Goal: Task Accomplishment & Management: Manage account settings

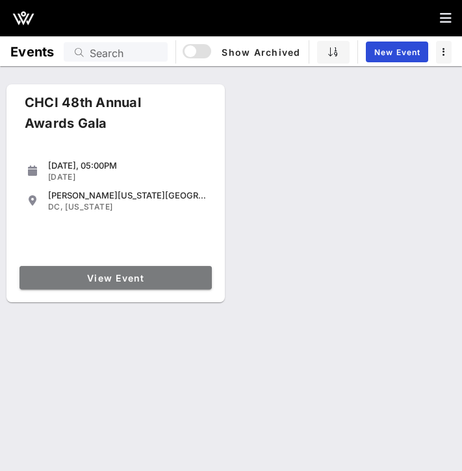
click at [84, 282] on span "View Event" at bounding box center [116, 278] width 182 height 11
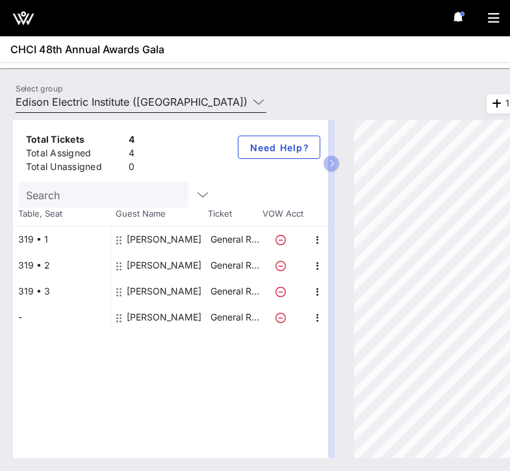
click at [141, 96] on input "Edison Electric Institute ([GEOGRAPHIC_DATA]) [[PERSON_NAME], [EMAIL_ADDRESS][D…" at bounding box center [132, 102] width 232 height 21
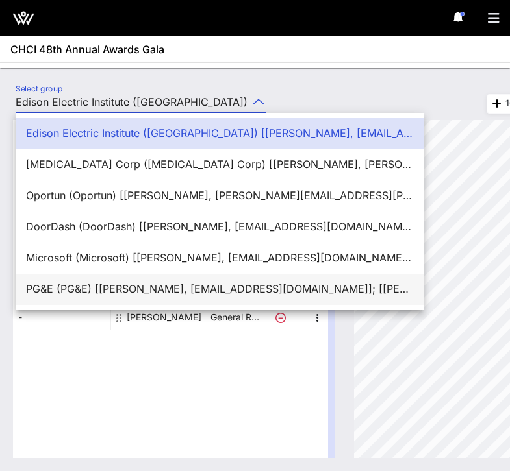
click at [123, 284] on div "PG&E (PG&E) [[PERSON_NAME], [EMAIL_ADDRESS][DOMAIN_NAME]]; [[PERSON_NAME], [PER…" at bounding box center [219, 289] width 387 height 12
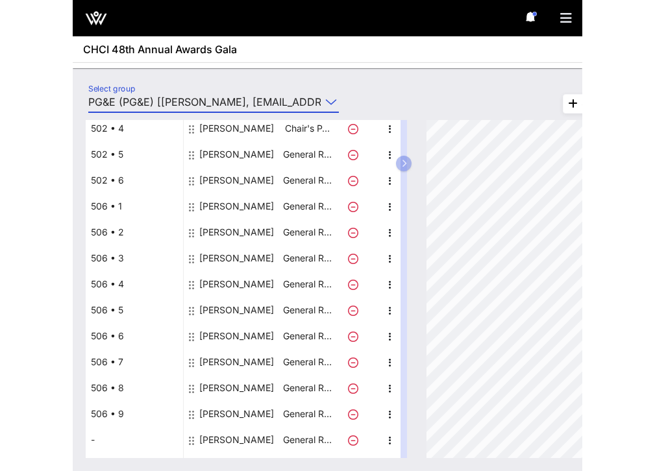
scroll to position [209, 0]
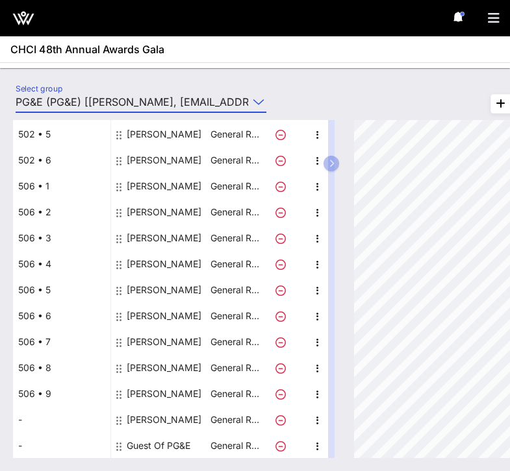
click at [153, 447] on div "Guest Of PG&E" at bounding box center [159, 446] width 64 height 26
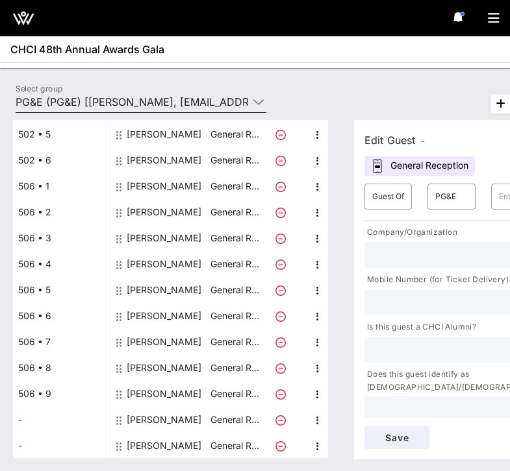
click at [146, 103] on input "PG&E (PG&E) [[PERSON_NAME], [EMAIL_ADDRESS][DOMAIN_NAME]]; [[PERSON_NAME], [PER…" at bounding box center [132, 102] width 232 height 21
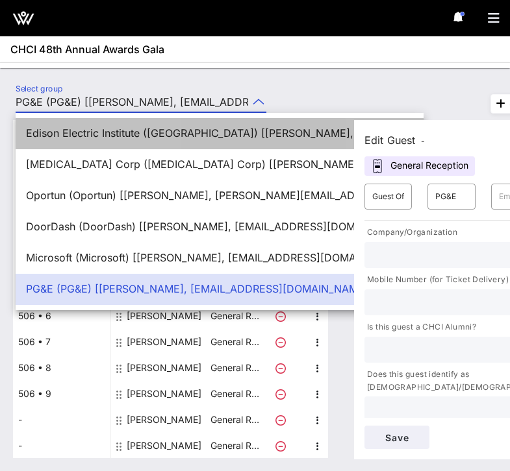
click at [111, 127] on div "Edison Electric Institute ([GEOGRAPHIC_DATA]) [[PERSON_NAME], [EMAIL_ADDRESS][D…" at bounding box center [219, 133] width 387 height 28
type input "Edison Electric Institute ([GEOGRAPHIC_DATA]) [[PERSON_NAME], [EMAIL_ADDRESS][D…"
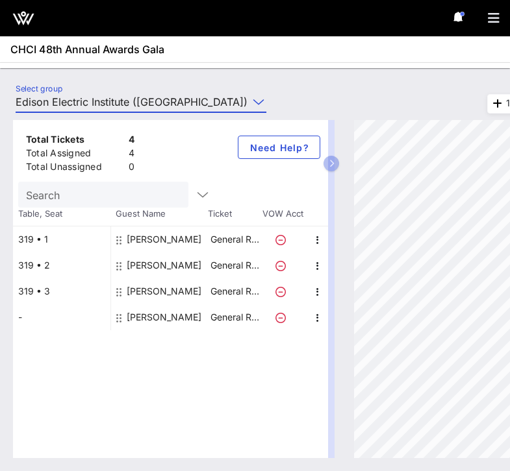
click at [141, 318] on div "[PERSON_NAME]" at bounding box center [164, 318] width 75 height 26
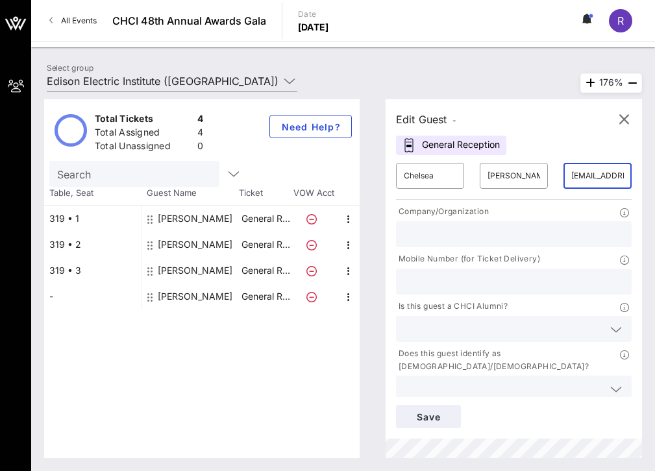
click at [461, 182] on input "[EMAIL_ADDRESS][PERSON_NAME][DOMAIN_NAME]" at bounding box center [597, 176] width 53 height 21
click at [250, 77] on input "Edison Electric Institute ([GEOGRAPHIC_DATA]) [[PERSON_NAME], [EMAIL_ADDRESS][D…" at bounding box center [163, 81] width 232 height 21
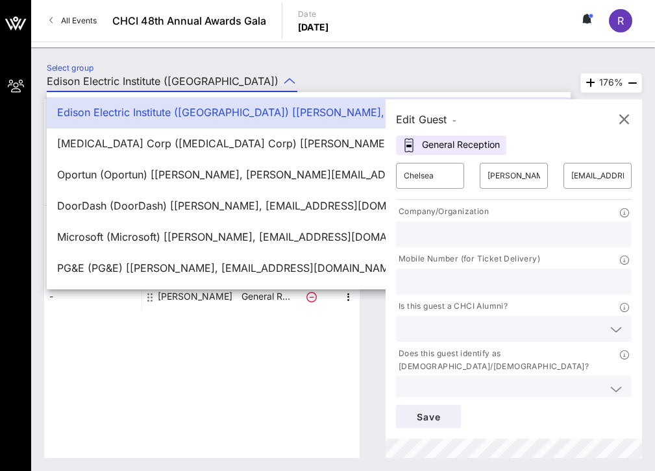
click at [313, 58] on div "Select group Edison Electric Institute ([GEOGRAPHIC_DATA]) [[PERSON_NAME], [EMA…" at bounding box center [343, 259] width 624 height 424
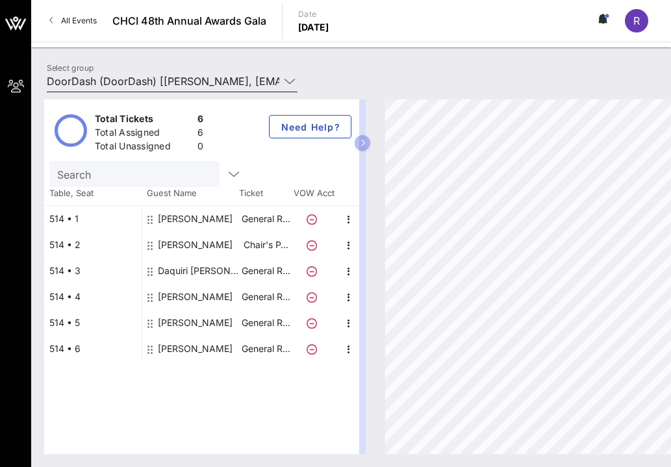
click at [115, 74] on input "DoorDash (DoorDash) [[PERSON_NAME], [EMAIL_ADDRESS][DOMAIN_NAME]]; [[PERSON_NAM…" at bounding box center [163, 81] width 232 height 21
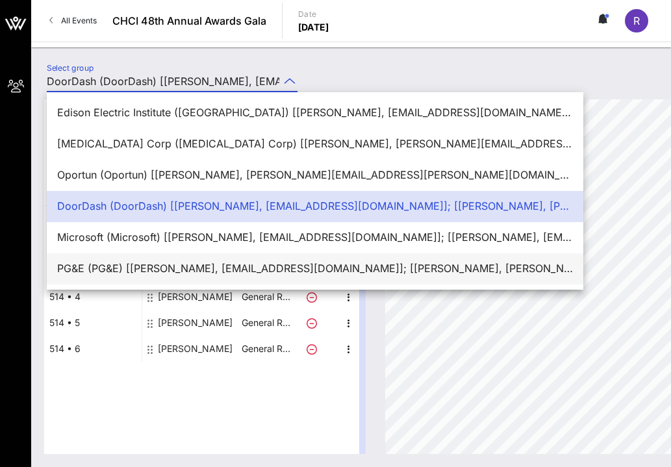
click at [123, 262] on div "PG&E (PG&E) [[PERSON_NAME], [EMAIL_ADDRESS][DOMAIN_NAME]]; [[PERSON_NAME], [PER…" at bounding box center [315, 268] width 516 height 12
type input "PG&E (PG&E) [[PERSON_NAME], [EMAIL_ADDRESS][DOMAIN_NAME]]; [[PERSON_NAME], [PER…"
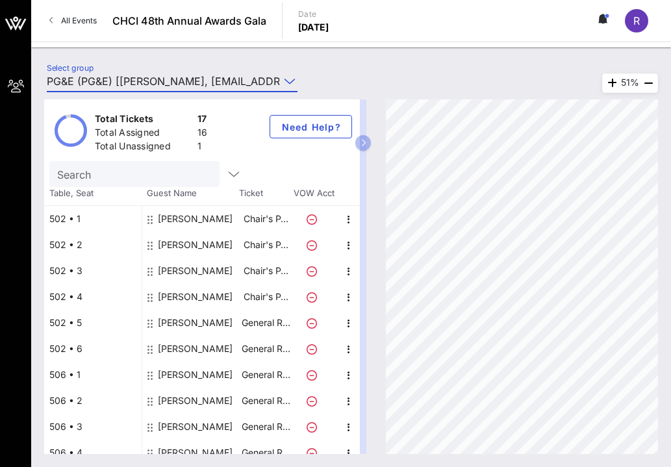
scroll to position [193, 0]
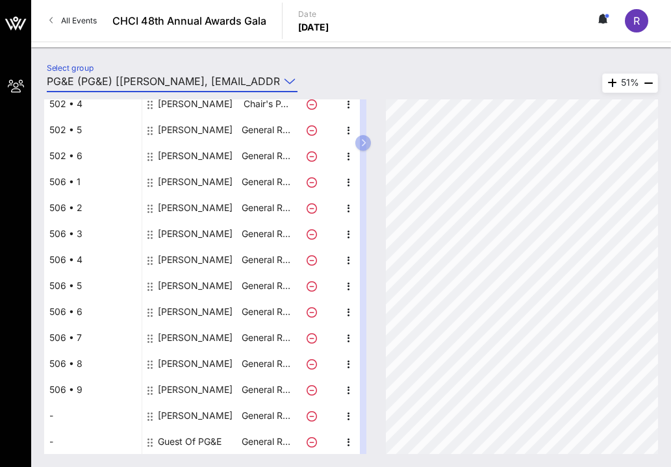
click at [185, 442] on div "Guest Of PG&E" at bounding box center [190, 442] width 64 height 26
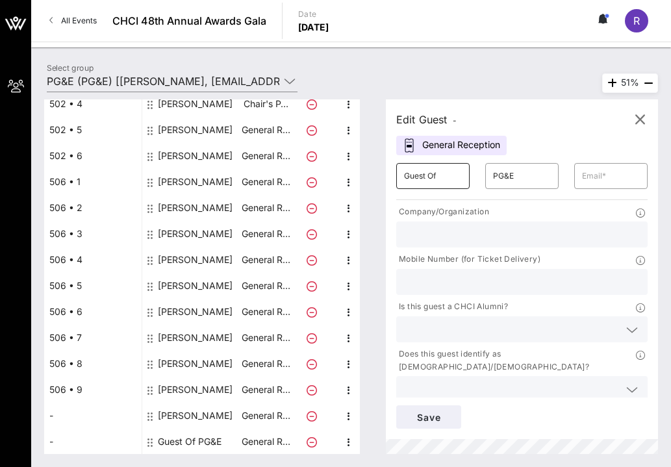
click at [450, 178] on input "Guest Of" at bounding box center [433, 176] width 58 height 21
type input "[PERSON_NAME]"
type input "Chase"
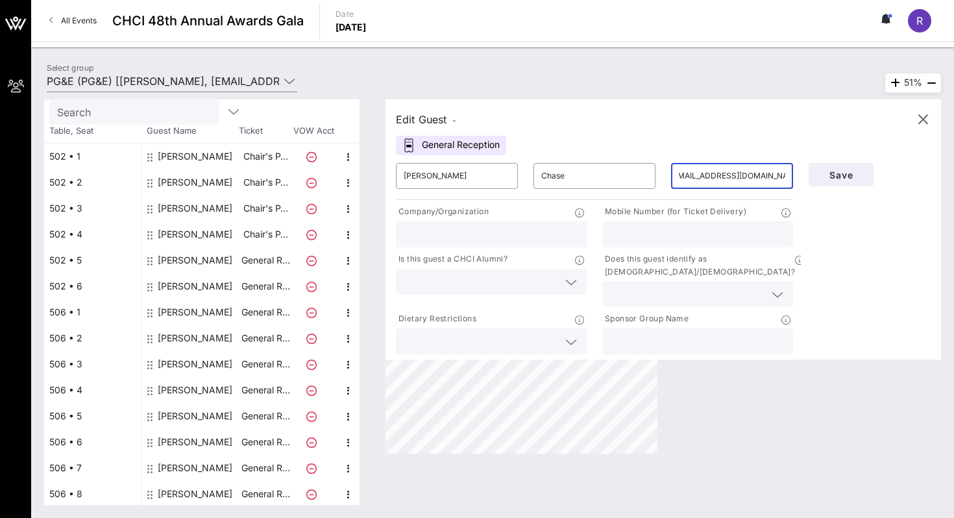
scroll to position [142, 0]
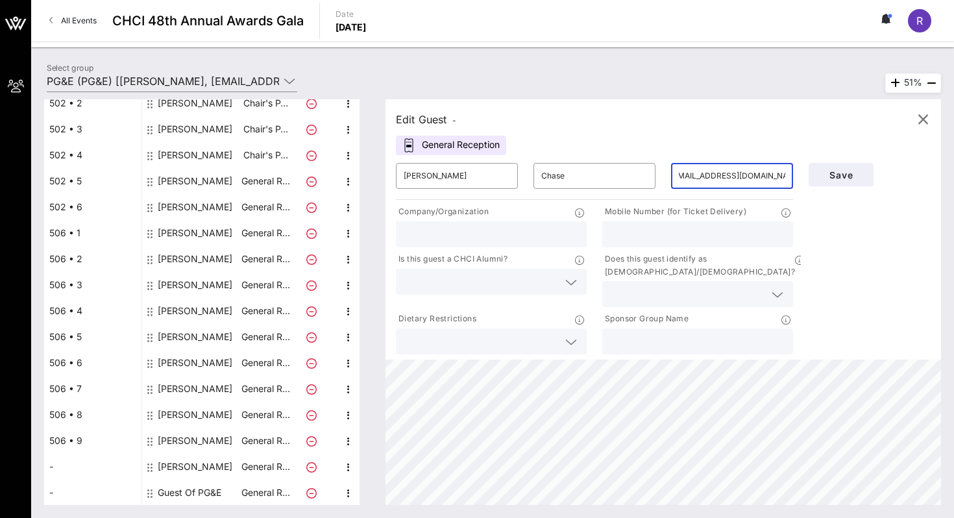
type input "info@dpcreativestrategies.com"
click at [670, 242] on input "text" at bounding box center [697, 234] width 175 height 17
type input "2"
type input "202-262-4224"
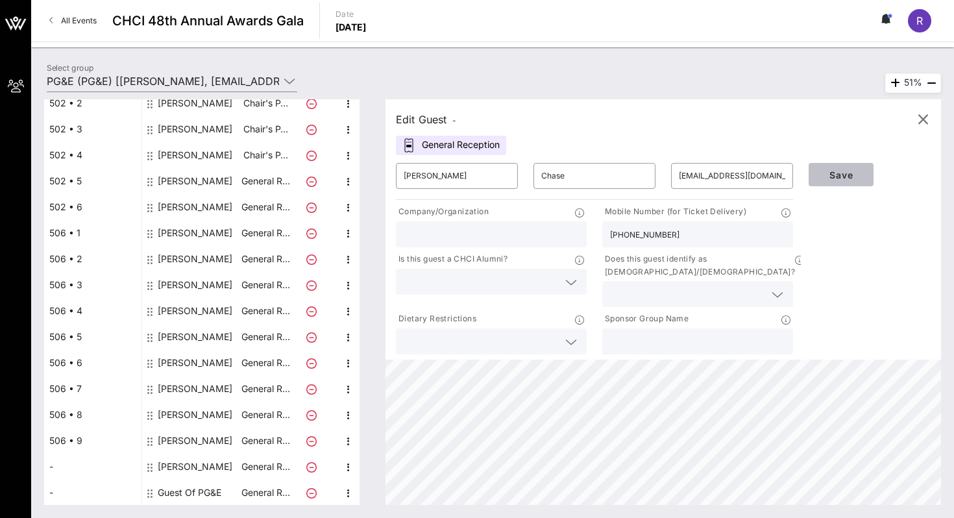
click at [670, 178] on span "Save" at bounding box center [841, 174] width 44 height 11
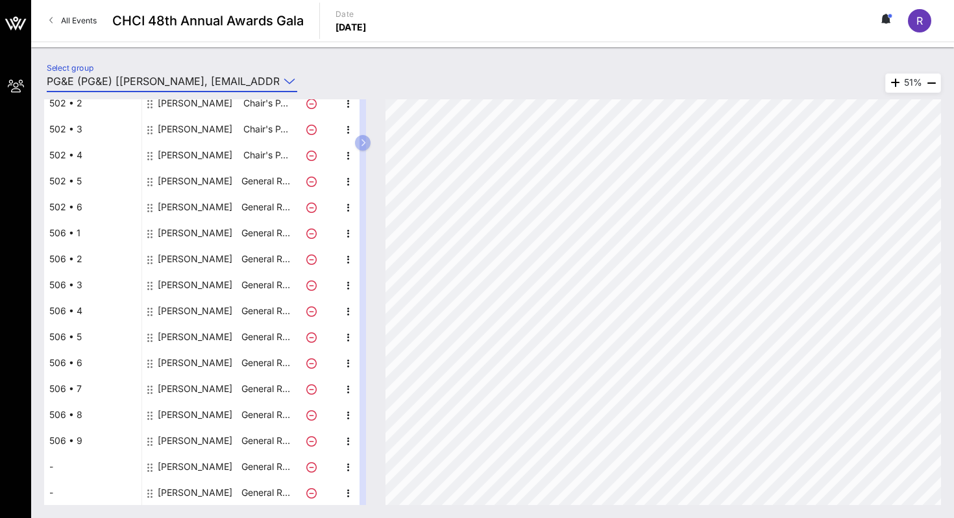
click at [183, 77] on input "PG&E (PG&E) [[PERSON_NAME], [EMAIL_ADDRESS][DOMAIN_NAME]]; [[PERSON_NAME], [PER…" at bounding box center [163, 81] width 232 height 21
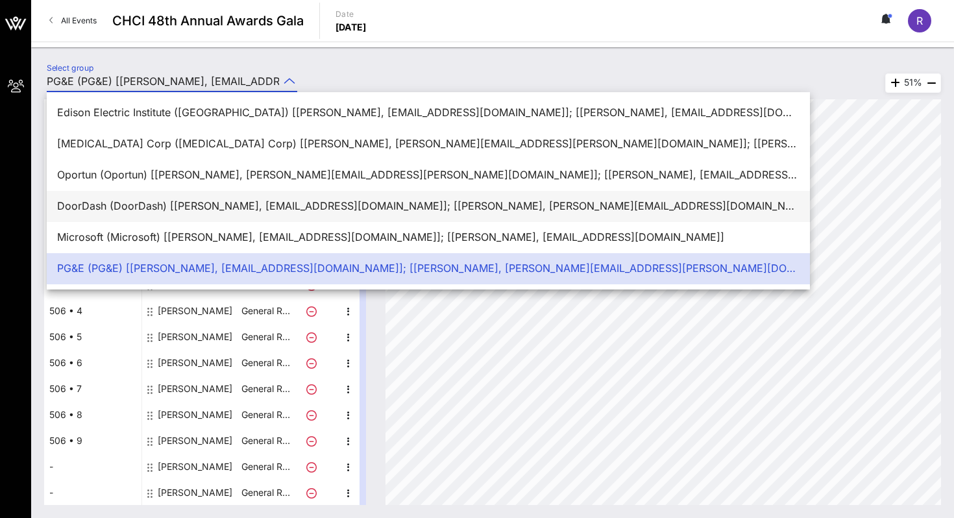
click at [125, 200] on div "DoorDash (DoorDash) [[PERSON_NAME], [EMAIL_ADDRESS][DOMAIN_NAME]]; [[PERSON_NAM…" at bounding box center [428, 206] width 743 height 12
type input "DoorDash (DoorDash) [[PERSON_NAME], [EMAIL_ADDRESS][DOMAIN_NAME]]; [[PERSON_NAM…"
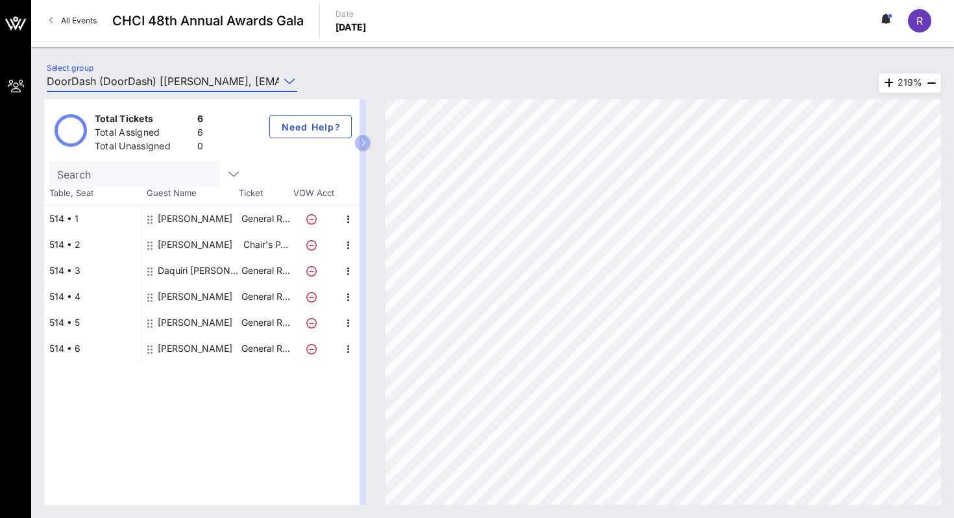
click at [169, 345] on div "Alyssa Betz" at bounding box center [195, 349] width 75 height 26
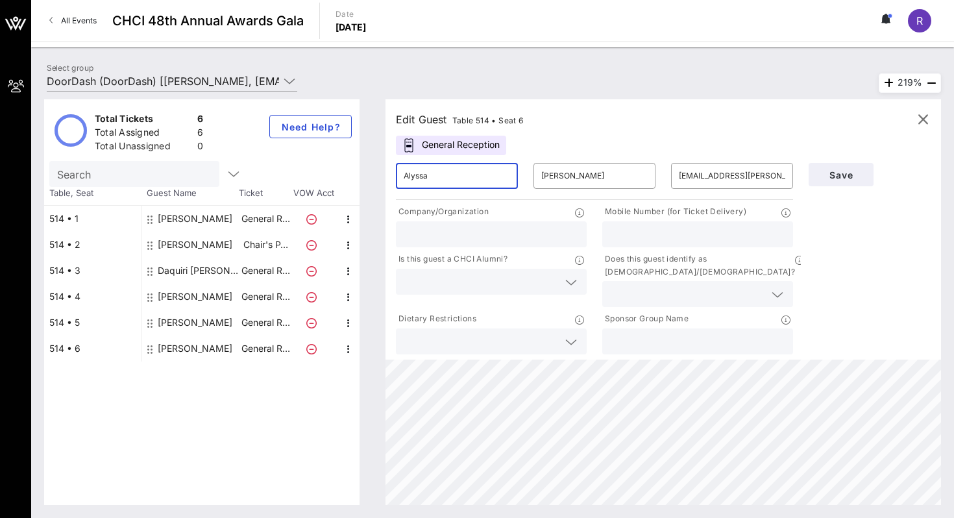
click at [466, 171] on input "Alyssa" at bounding box center [457, 176] width 106 height 21
type input "Silvia"
type input "Aldana"
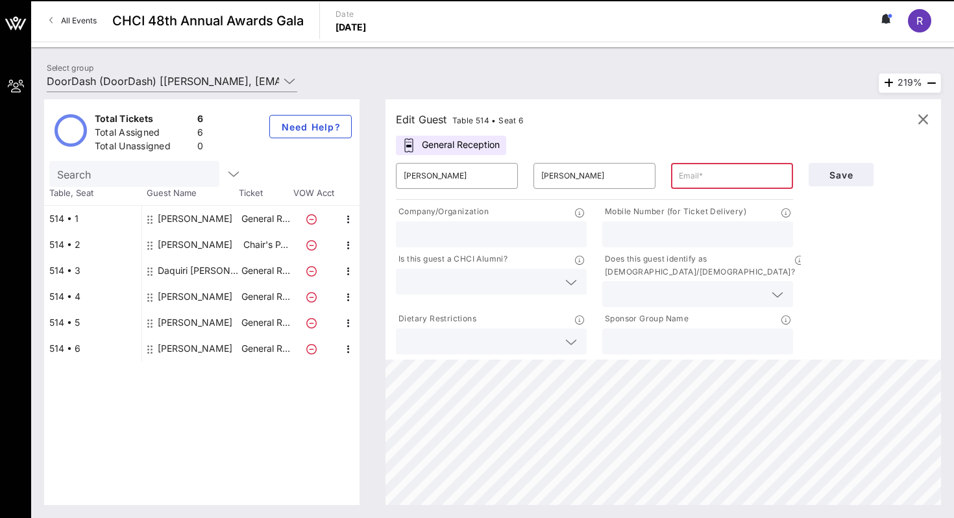
click at [670, 171] on input "text" at bounding box center [732, 176] width 106 height 21
paste input "silveraldana@gmail.com"
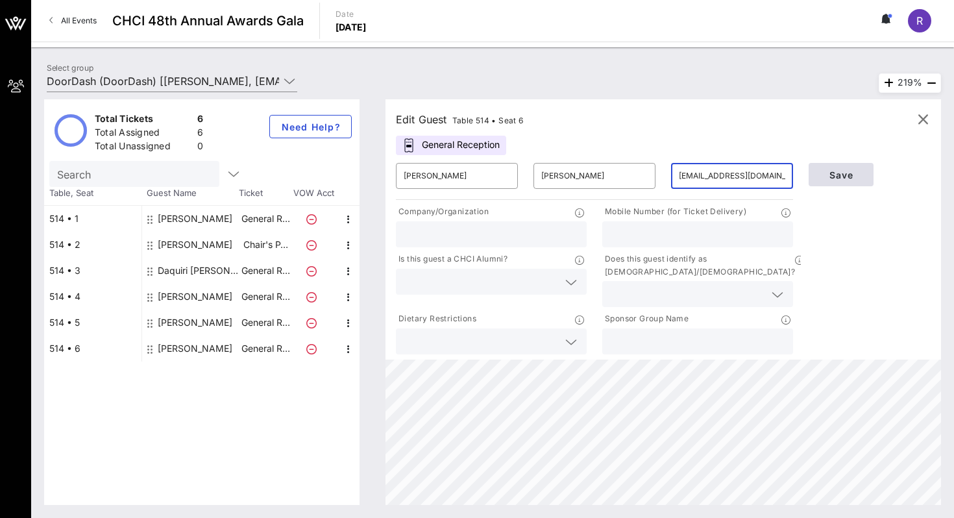
type input "silveraldana@gmail.com"
click at [670, 179] on button "Save" at bounding box center [841, 174] width 65 height 23
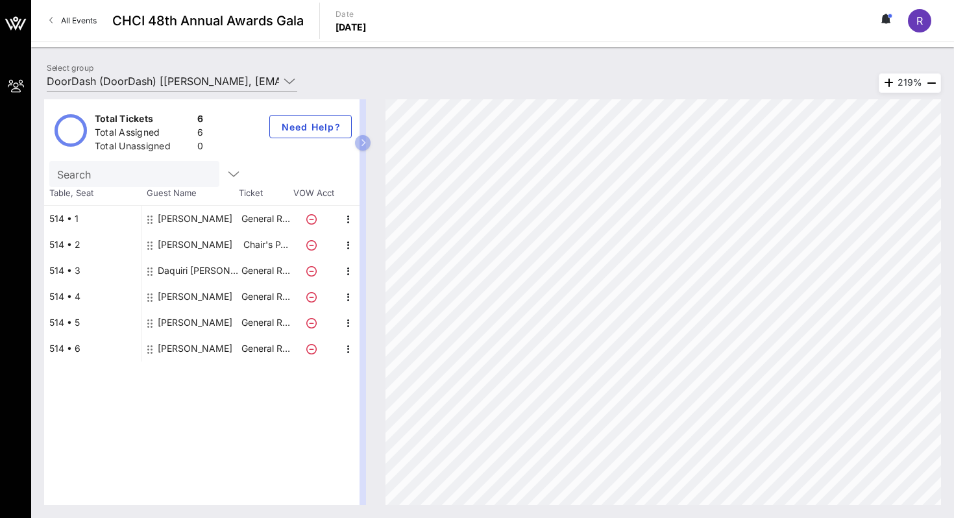
click at [192, 347] on div "Silvia Aldana" at bounding box center [195, 349] width 75 height 26
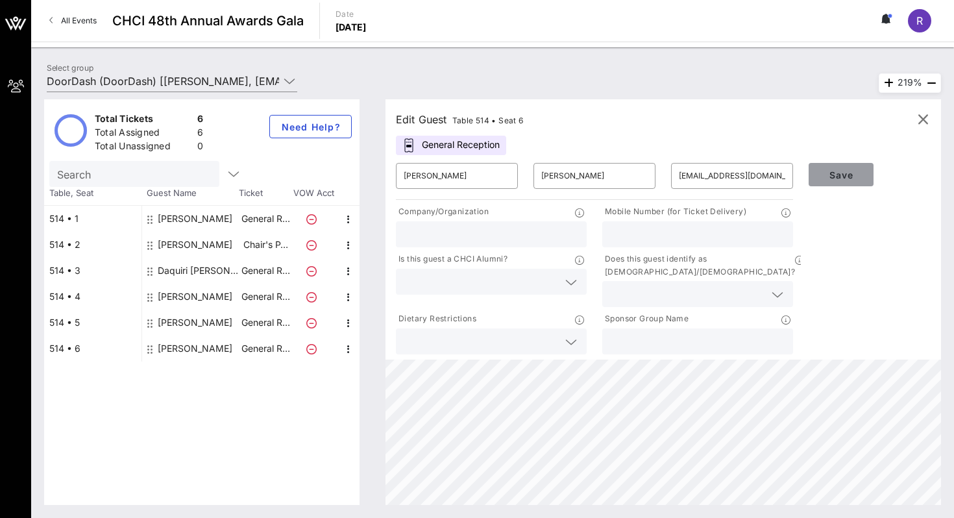
click at [670, 168] on button "Save" at bounding box center [841, 174] width 65 height 23
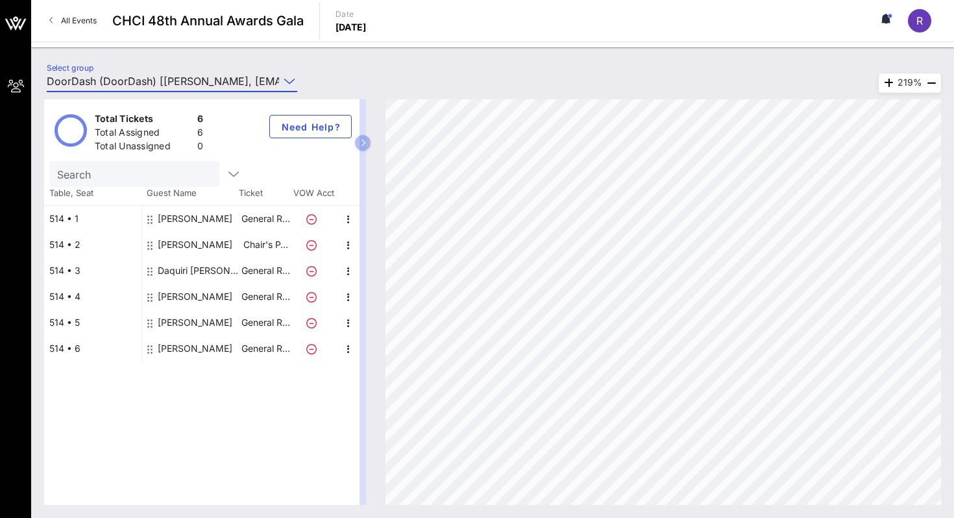
click at [206, 74] on input "DoorDash (DoorDash) [[PERSON_NAME], [EMAIL_ADDRESS][DOMAIN_NAME]]; [[PERSON_NAM…" at bounding box center [163, 81] width 232 height 21
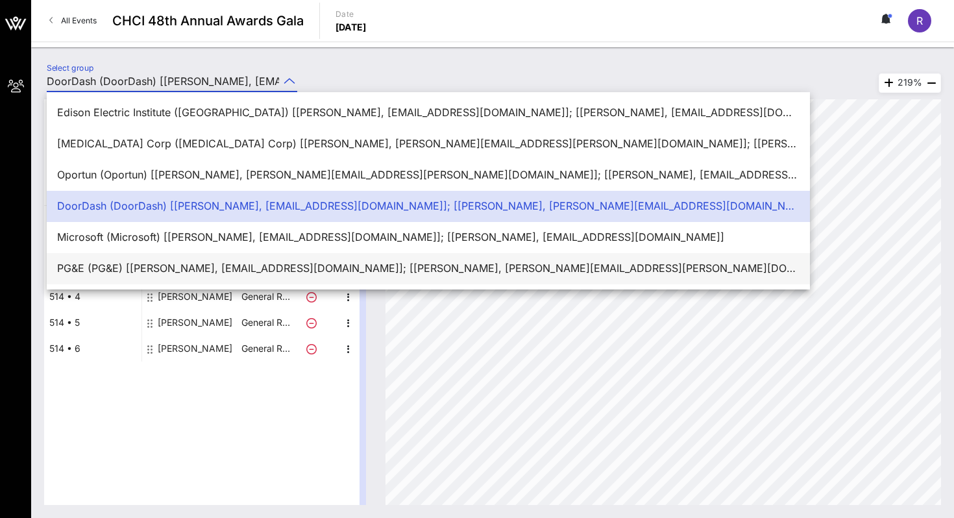
click at [164, 255] on div "PG&E (PG&E) [[PERSON_NAME], [EMAIL_ADDRESS][DOMAIN_NAME]]; [[PERSON_NAME], [PER…" at bounding box center [428, 269] width 743 height 28
type input "PG&E (PG&E) [[PERSON_NAME], [EMAIL_ADDRESS][DOMAIN_NAME]]; [[PERSON_NAME], [PER…"
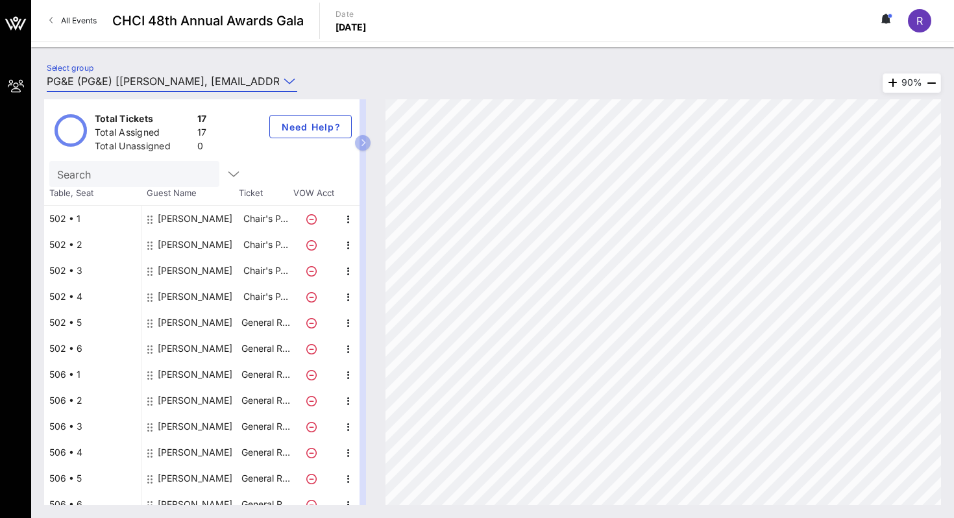
scroll to position [142, 0]
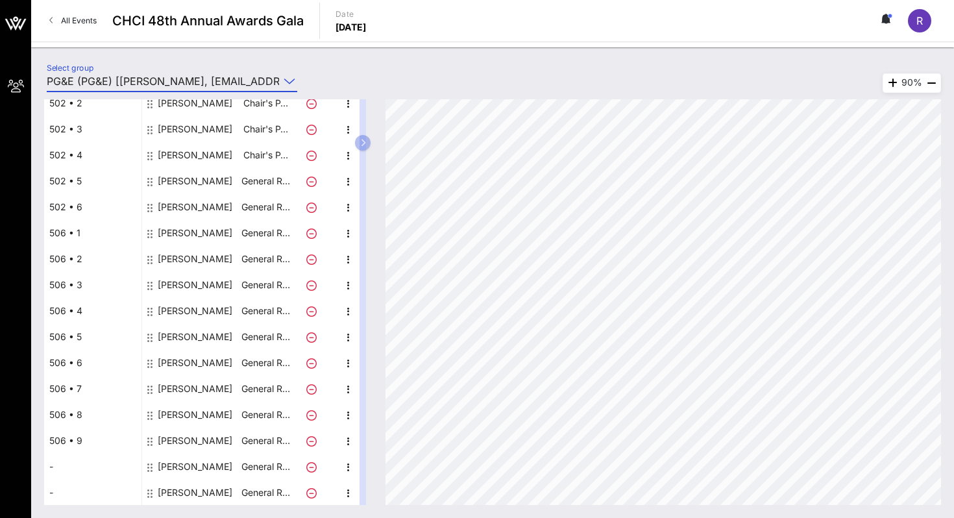
click at [184, 466] on div "[PERSON_NAME]" at bounding box center [195, 493] width 75 height 26
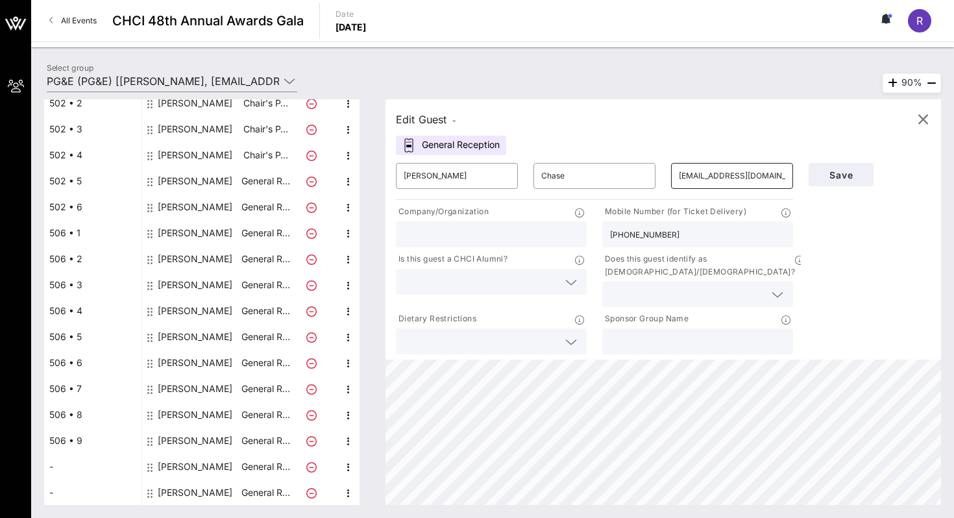
click at [670, 175] on input "info@dpcreativestrategies.com" at bounding box center [732, 176] width 106 height 21
type input "karen12suarez@gmail.com"
click at [670, 174] on span "Save" at bounding box center [841, 174] width 44 height 11
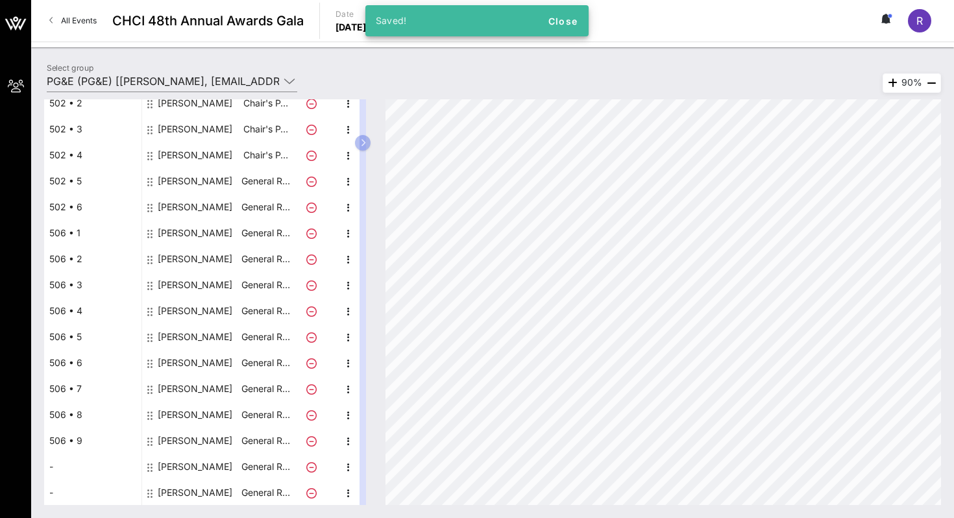
click at [184, 466] on div "[PERSON_NAME]" at bounding box center [195, 467] width 75 height 26
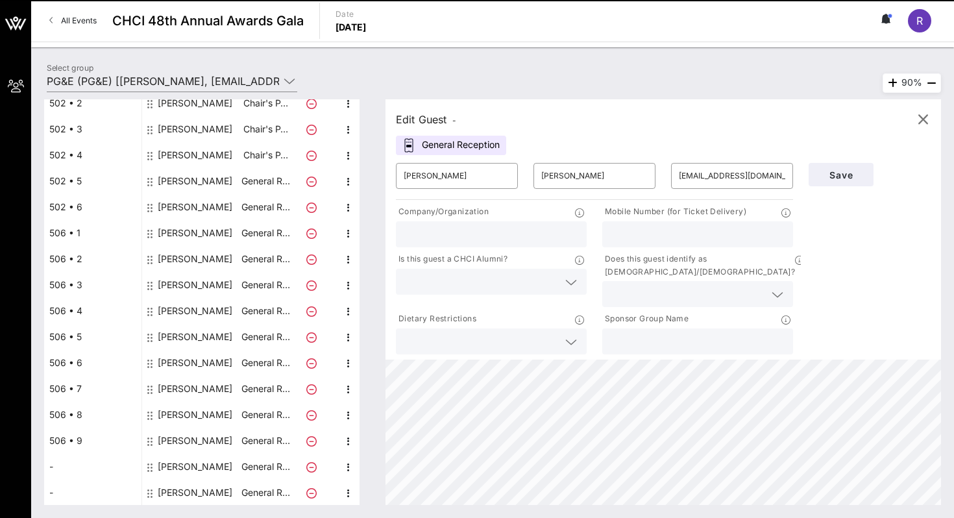
click at [169, 466] on div "[PERSON_NAME]" at bounding box center [195, 493] width 75 height 26
type input "Julie"
type input "Chase"
type input "karen12suarez@gmail.com"
type input "202-262-4224"
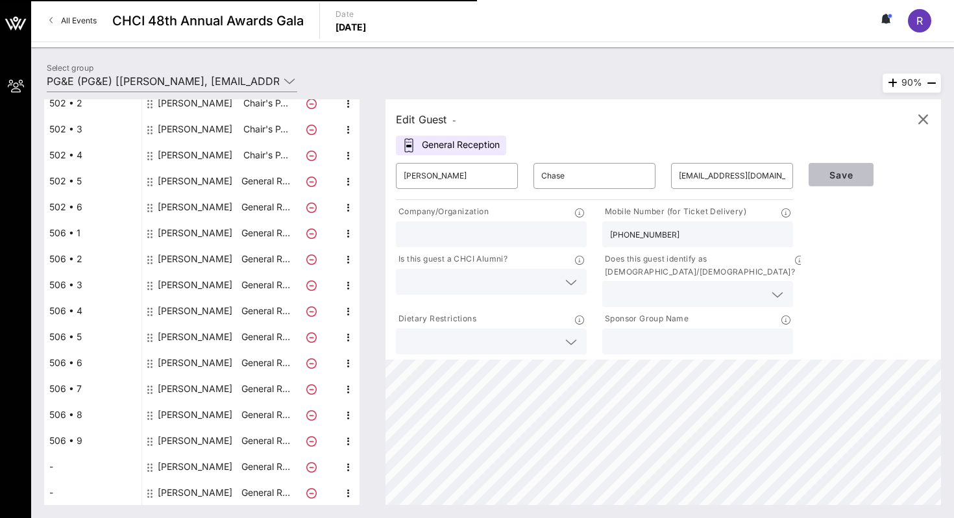
click at [670, 178] on span "Save" at bounding box center [841, 174] width 44 height 11
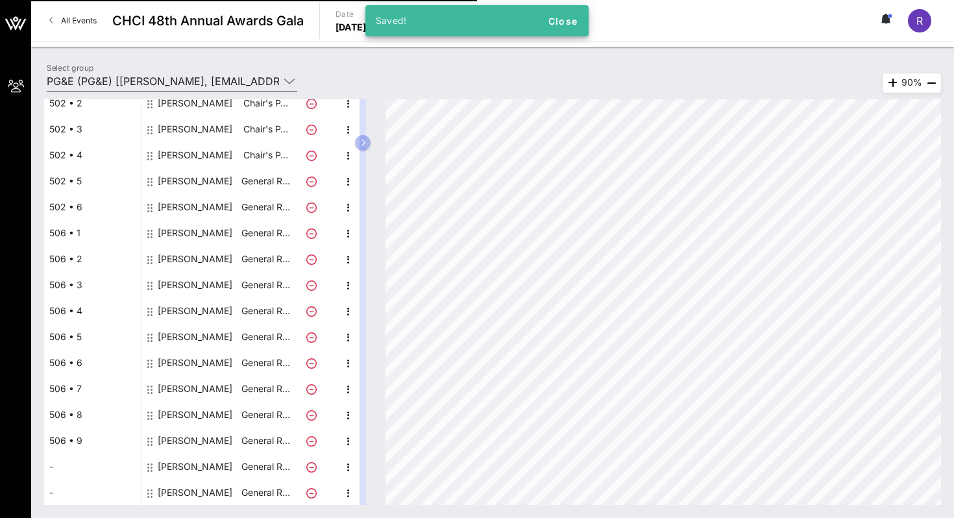
click at [230, 79] on input "PG&E (PG&E) [[PERSON_NAME], [EMAIL_ADDRESS][DOMAIN_NAME]]; [[PERSON_NAME], [PER…" at bounding box center [163, 81] width 232 height 21
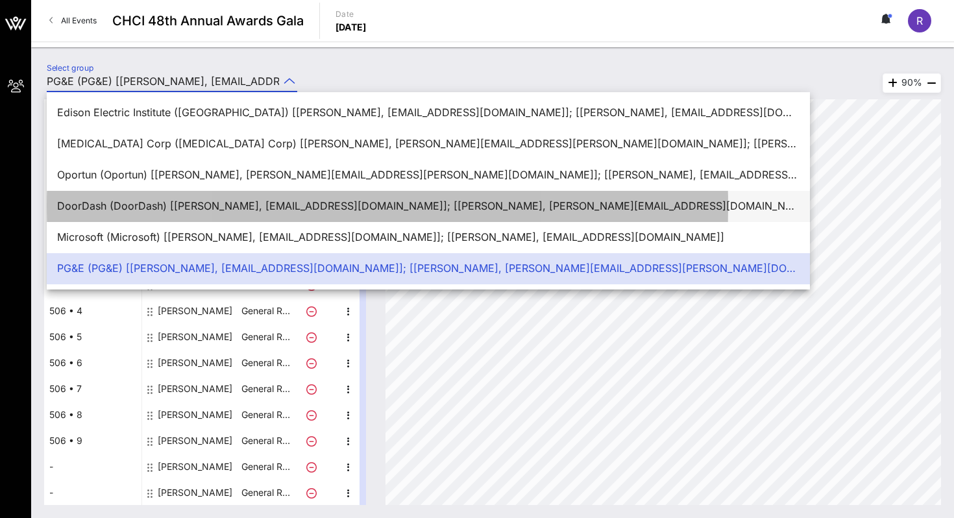
click at [181, 200] on div "DoorDash (DoorDash) [[PERSON_NAME], [EMAIL_ADDRESS][DOMAIN_NAME]]; [[PERSON_NAM…" at bounding box center [428, 206] width 743 height 12
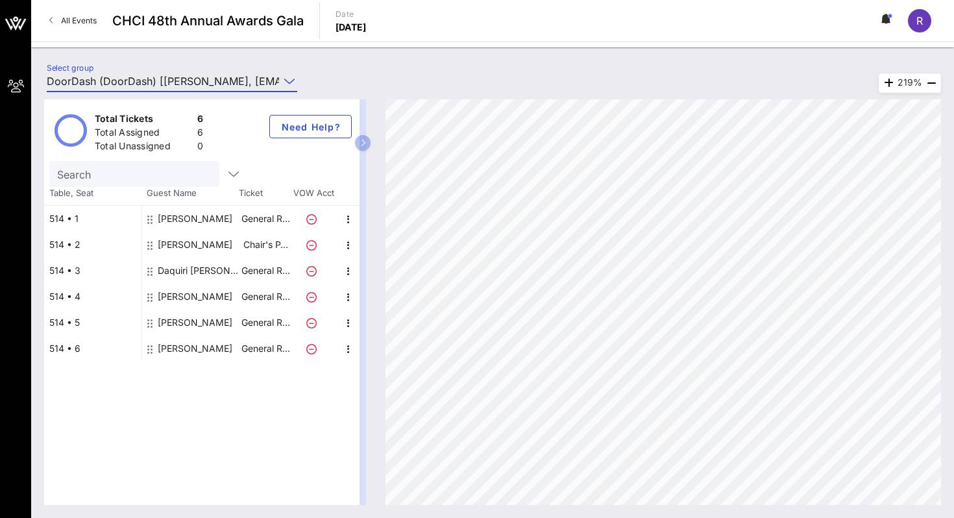
click at [162, 79] on input "DoorDash (DoorDash) [[PERSON_NAME], [EMAIL_ADDRESS][DOMAIN_NAME]]; [[PERSON_NAM…" at bounding box center [163, 81] width 232 height 21
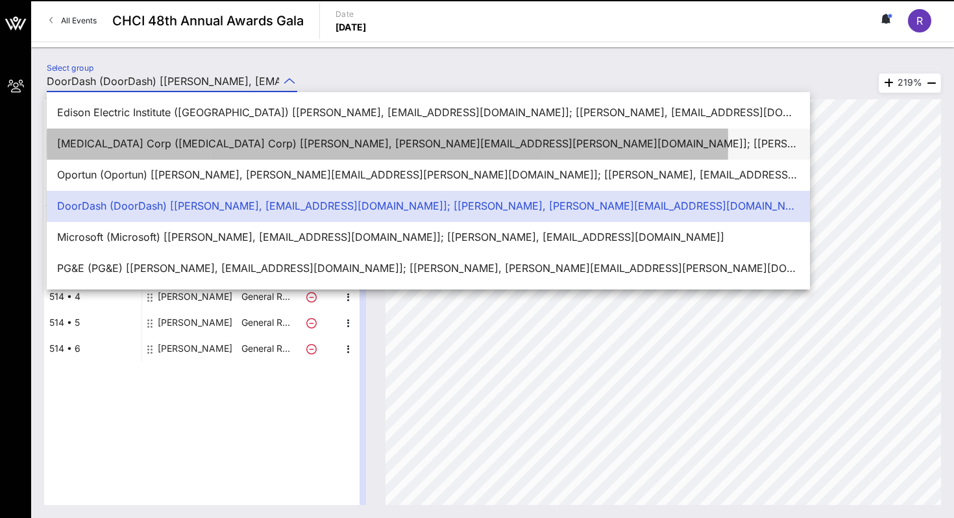
click at [133, 138] on div "[MEDICAL_DATA] Corp ([MEDICAL_DATA] Corp) [[PERSON_NAME], [PERSON_NAME][EMAIL_A…" at bounding box center [428, 144] width 743 height 12
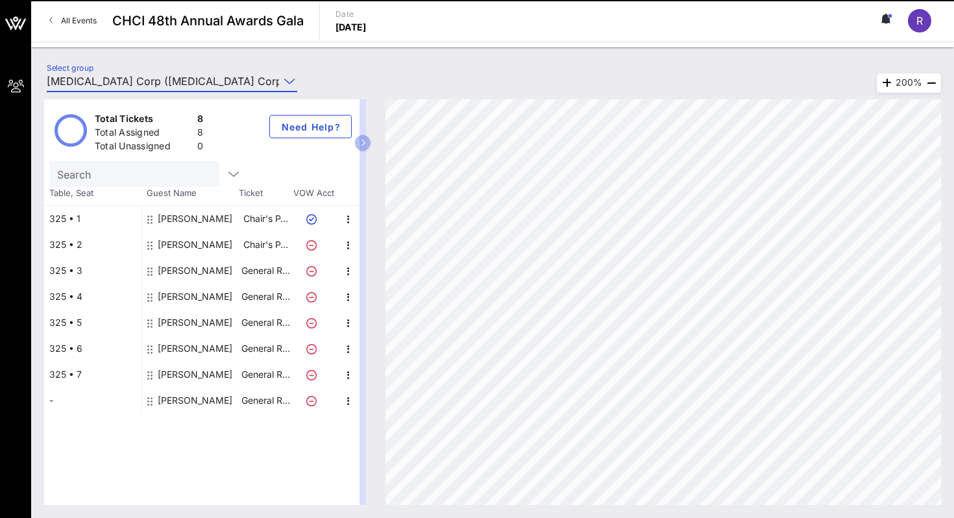
click at [203, 81] on input "[MEDICAL_DATA] Corp ([MEDICAL_DATA] Corp) [[PERSON_NAME], [PERSON_NAME][EMAIL_A…" at bounding box center [163, 81] width 232 height 21
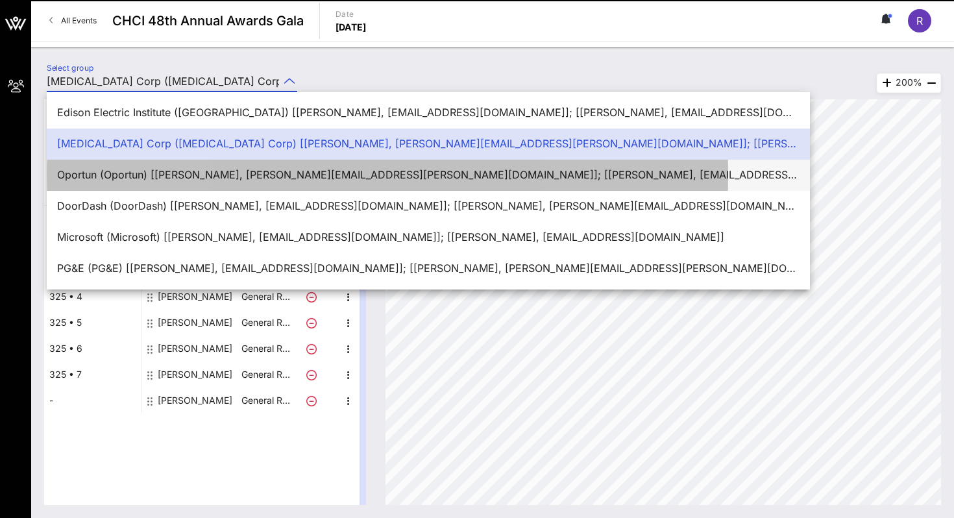
click at [160, 169] on div "Oportun (Oportun) [[PERSON_NAME], [PERSON_NAME][EMAIL_ADDRESS][PERSON_NAME][DOM…" at bounding box center [428, 175] width 743 height 12
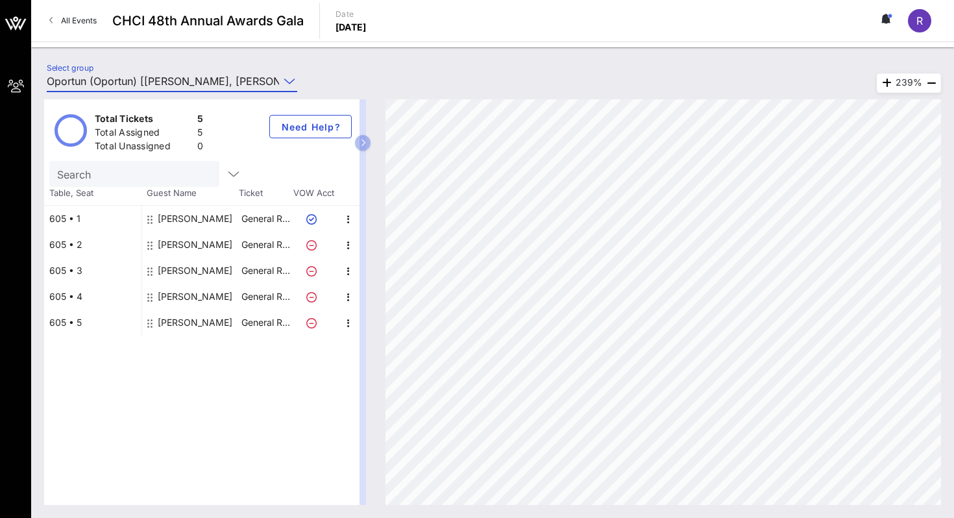
click at [215, 72] on input "Oportun (Oportun) [[PERSON_NAME], [PERSON_NAME][EMAIL_ADDRESS][PERSON_NAME][DOM…" at bounding box center [163, 81] width 232 height 21
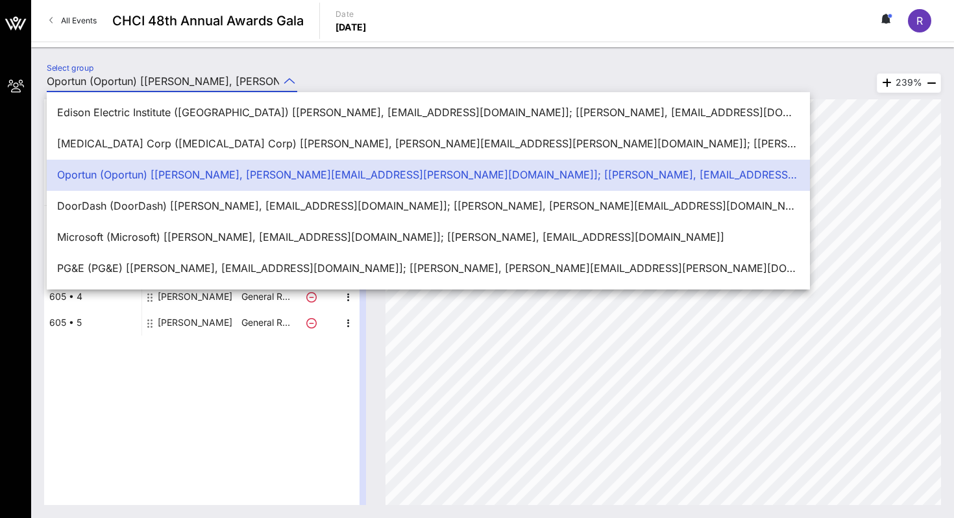
click at [220, 58] on div "Select group Oportun (Oportun) [Ezra Garret, ezra.garrett@oportun.com]; [Rita C…" at bounding box center [492, 282] width 923 height 471
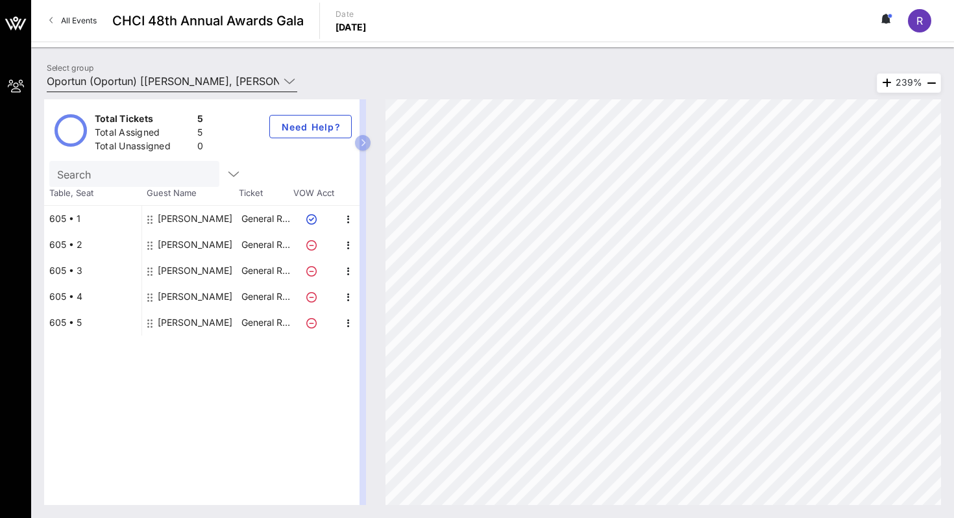
click at [214, 83] on input "Oportun (Oportun) [[PERSON_NAME], [PERSON_NAME][EMAIL_ADDRESS][PERSON_NAME][DOM…" at bounding box center [163, 81] width 232 height 21
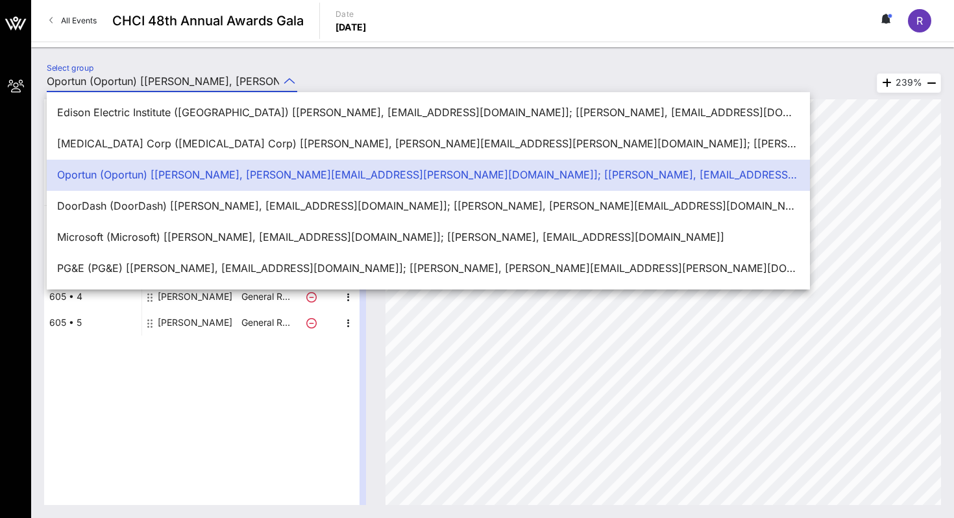
click at [223, 75] on input "Oportun (Oportun) [[PERSON_NAME], [PERSON_NAME][EMAIL_ADDRESS][PERSON_NAME][DOM…" at bounding box center [163, 81] width 232 height 21
click at [220, 67] on div "Select group Oportun (Oportun) [Ezra Garret, ezra.garrett@oportun.com]; [Rita C…" at bounding box center [172, 84] width 266 height 43
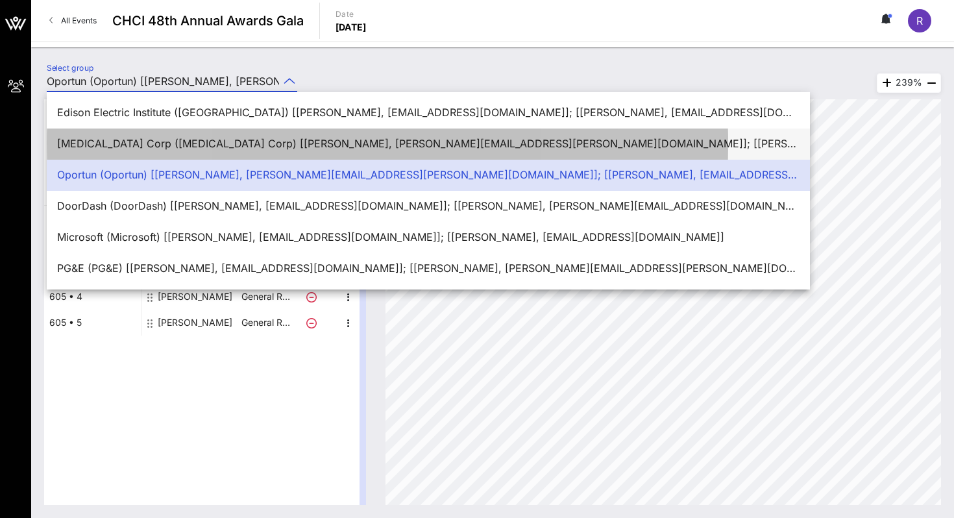
click at [177, 138] on div "[MEDICAL_DATA] Corp ([MEDICAL_DATA] Corp) [[PERSON_NAME], [PERSON_NAME][EMAIL_A…" at bounding box center [428, 144] width 743 height 12
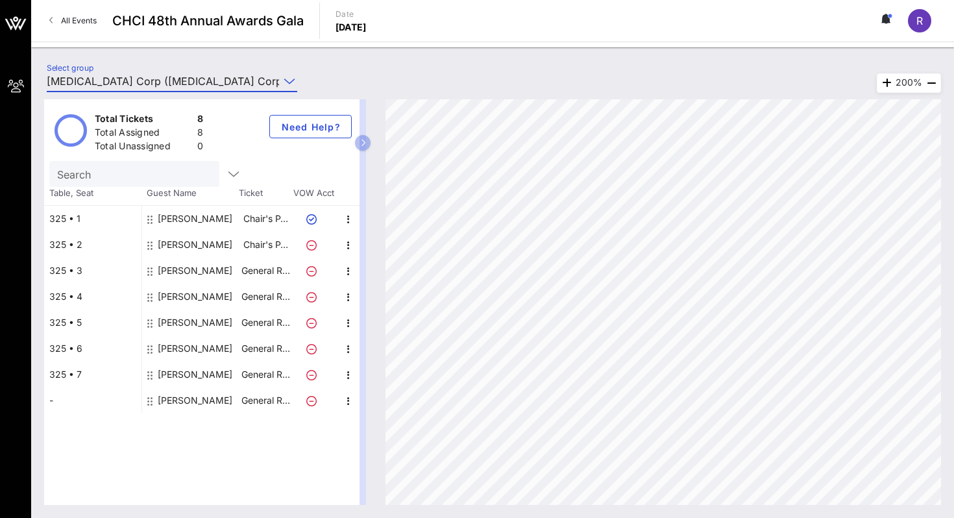
click at [188, 82] on input "[MEDICAL_DATA] Corp ([MEDICAL_DATA] Corp) [[PERSON_NAME], [PERSON_NAME][EMAIL_A…" at bounding box center [163, 81] width 232 height 21
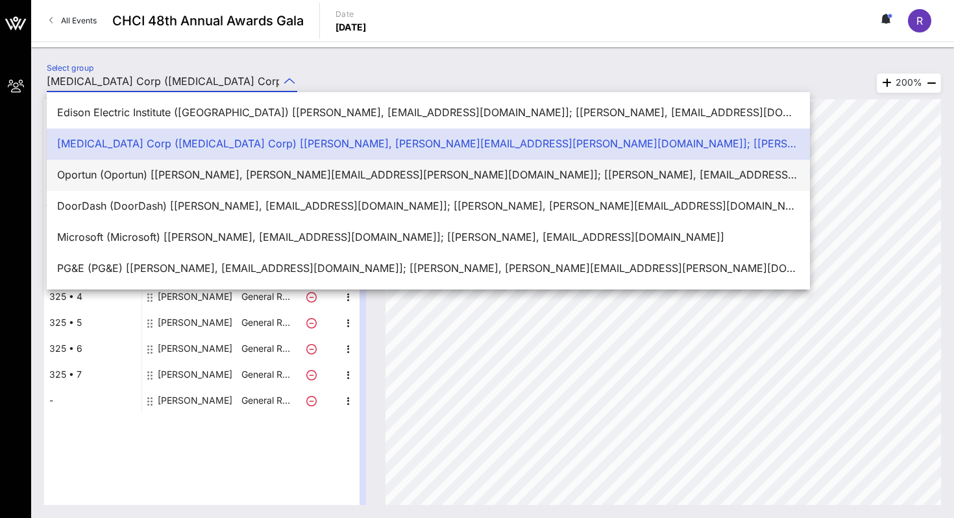
scroll to position [0, 0]
click at [169, 117] on div "Edison Electric Institute ([GEOGRAPHIC_DATA]) [[PERSON_NAME], [EMAIL_ADDRESS][D…" at bounding box center [428, 112] width 743 height 12
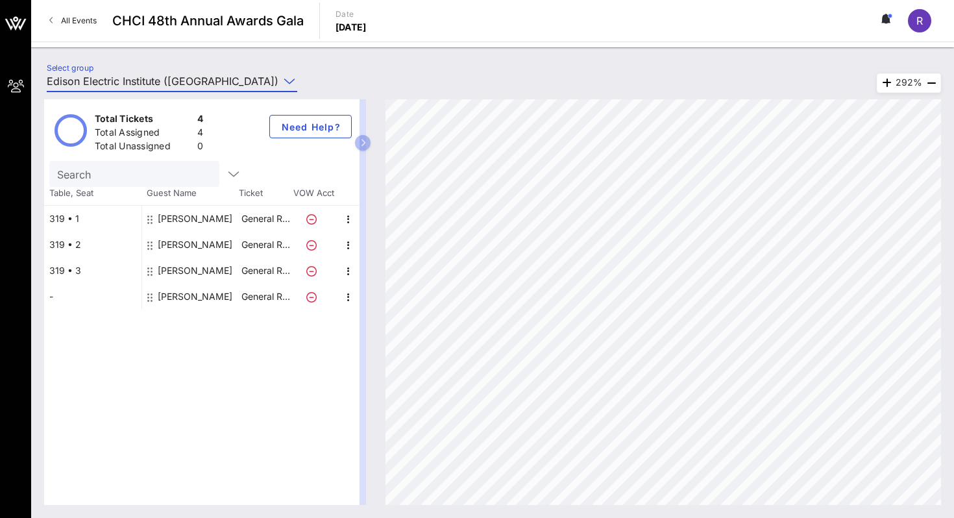
click at [203, 77] on input "Edison Electric Institute ([GEOGRAPHIC_DATA]) [[PERSON_NAME], [EMAIL_ADDRESS][D…" at bounding box center [163, 81] width 232 height 21
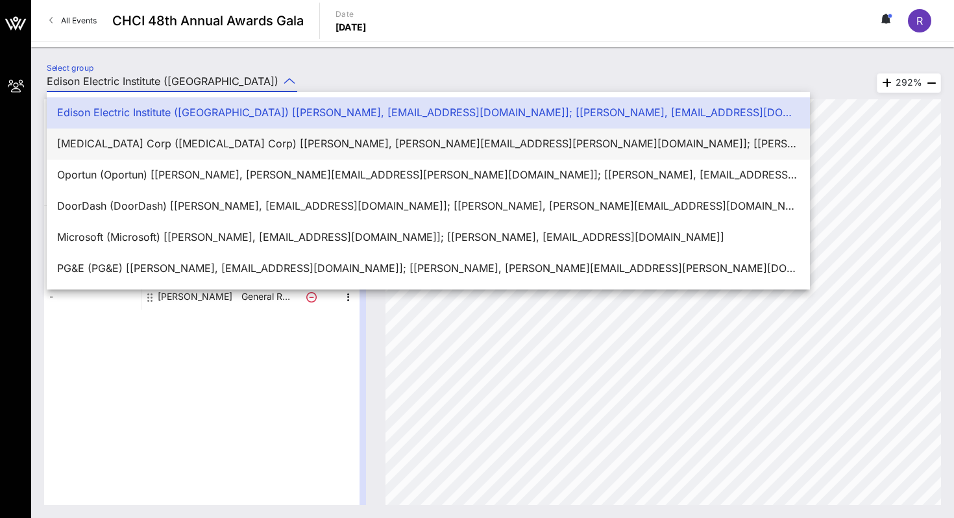
click at [178, 136] on div "[MEDICAL_DATA] Corp ([MEDICAL_DATA] Corp) [[PERSON_NAME], [PERSON_NAME][EMAIL_A…" at bounding box center [428, 144] width 743 height 28
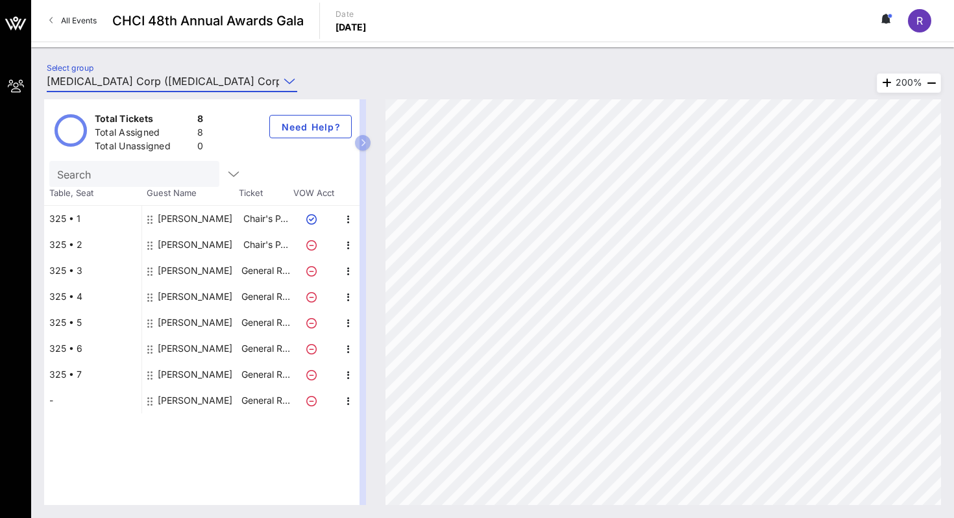
click at [207, 80] on input "[MEDICAL_DATA] Corp ([MEDICAL_DATA] Corp) [[PERSON_NAME], [PERSON_NAME][EMAIL_A…" at bounding box center [163, 81] width 232 height 21
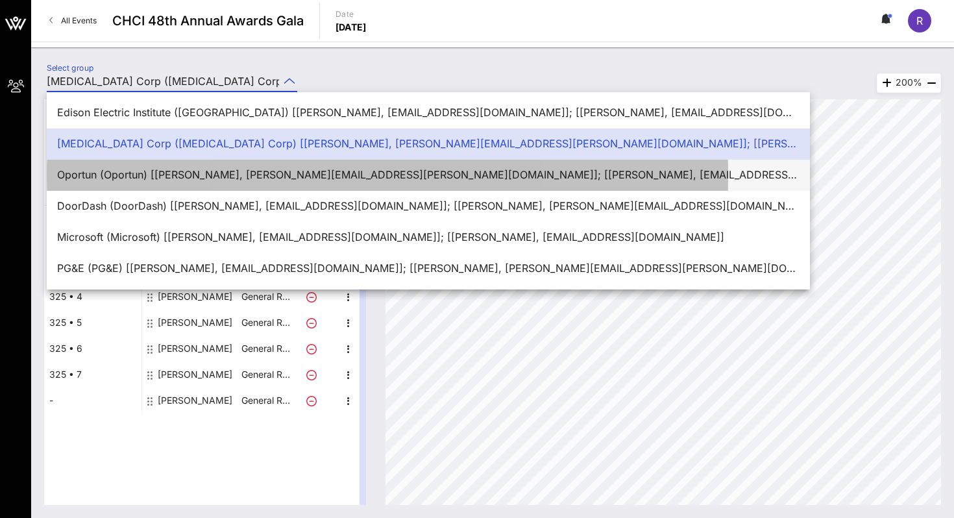
click at [164, 168] on div "Oportun (Oportun) [[PERSON_NAME], [PERSON_NAME][EMAIL_ADDRESS][PERSON_NAME][DOM…" at bounding box center [428, 175] width 743 height 28
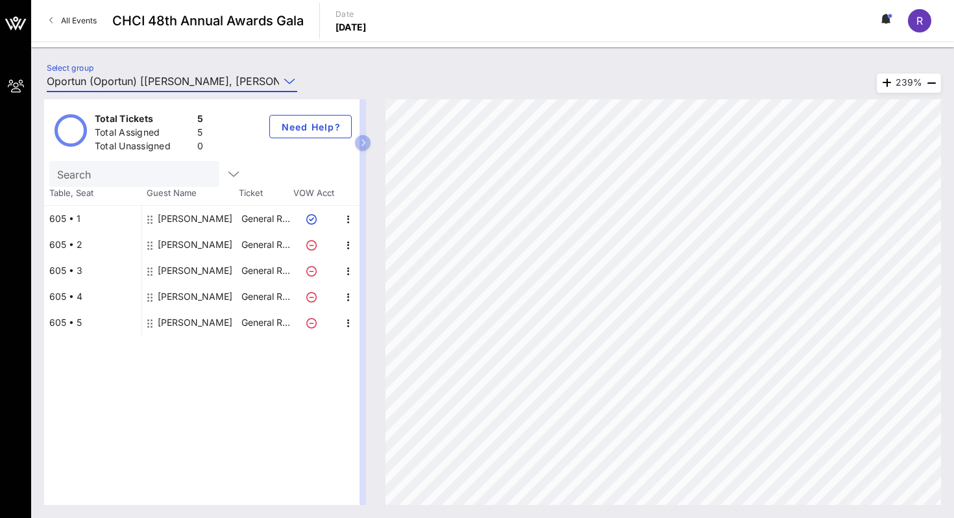
click at [214, 84] on input "Oportun (Oportun) [[PERSON_NAME], [PERSON_NAME][EMAIL_ADDRESS][PERSON_NAME][DOM…" at bounding box center [163, 81] width 232 height 21
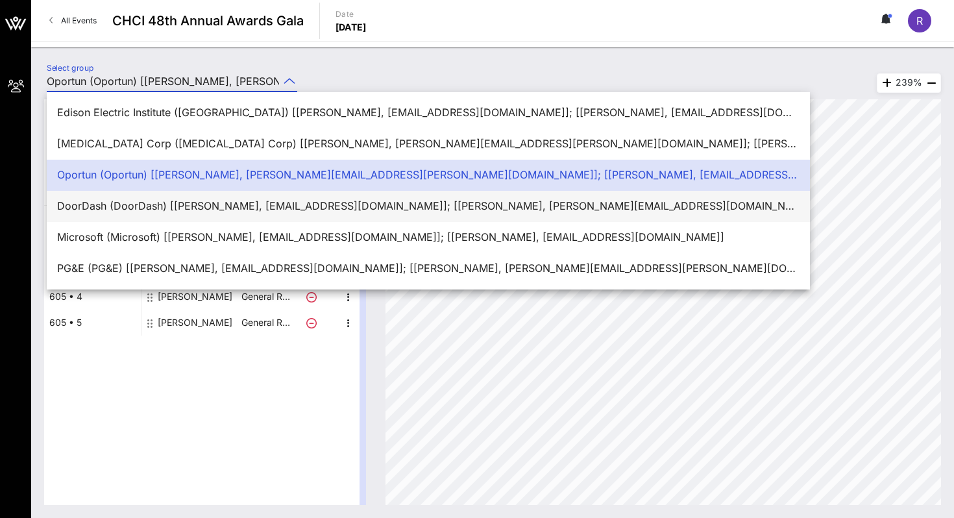
click at [158, 199] on div "DoorDash (DoorDash) [[PERSON_NAME], [EMAIL_ADDRESS][DOMAIN_NAME]]; [[PERSON_NAM…" at bounding box center [428, 206] width 743 height 28
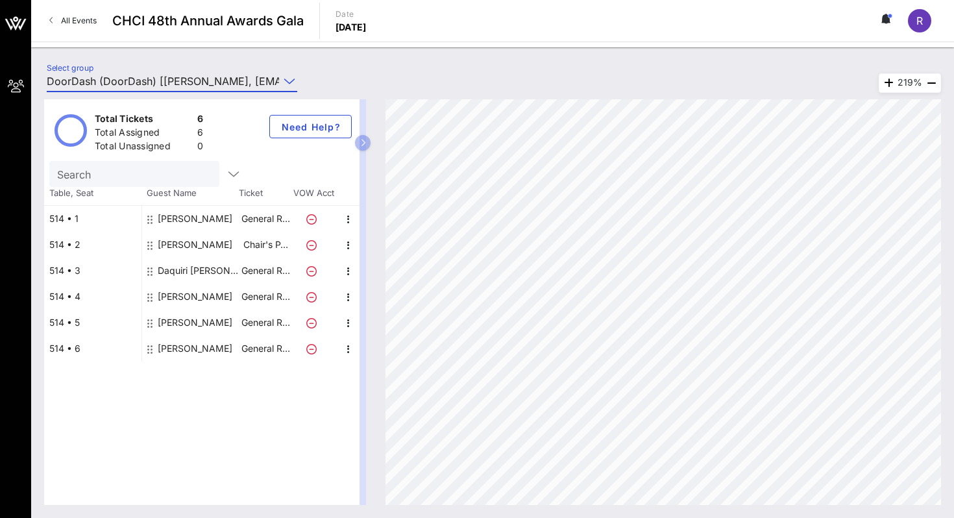
click at [224, 83] on input "DoorDash (DoorDash) [[PERSON_NAME], [EMAIL_ADDRESS][DOMAIN_NAME]]; [[PERSON_NAM…" at bounding box center [163, 81] width 232 height 21
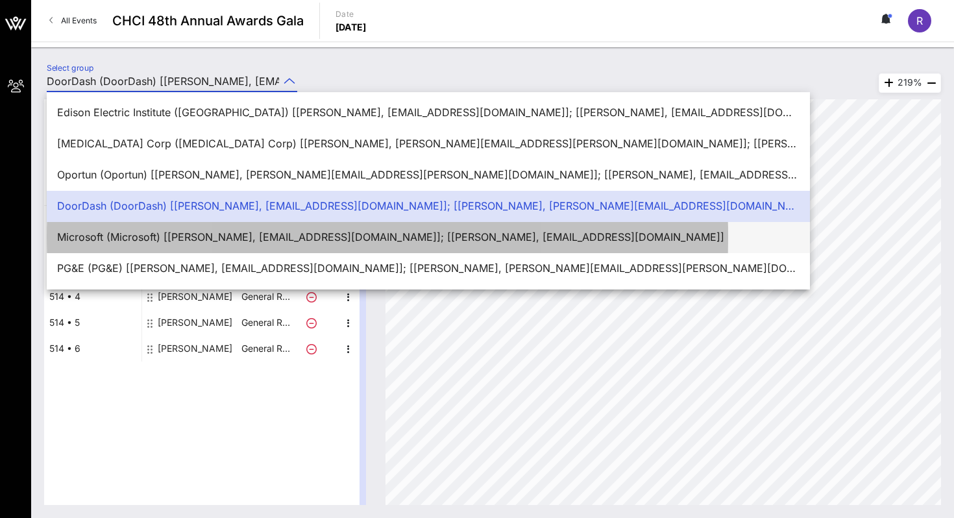
click at [184, 225] on div "Microsoft (Microsoft) [[PERSON_NAME], [EMAIL_ADDRESS][DOMAIN_NAME]]; [[PERSON_N…" at bounding box center [428, 237] width 743 height 28
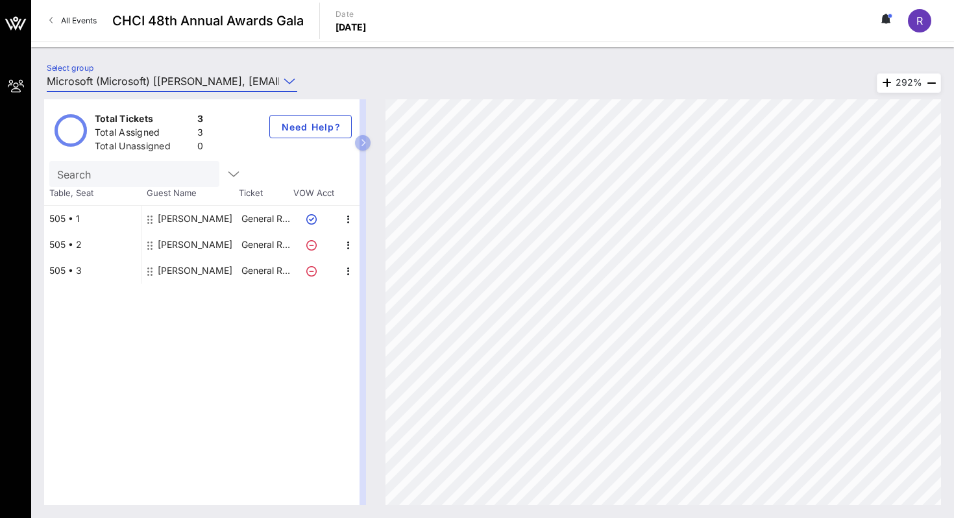
click at [206, 83] on input "Microsoft (Microsoft) [[PERSON_NAME], [EMAIL_ADDRESS][DOMAIN_NAME]]; [[PERSON_N…" at bounding box center [163, 81] width 232 height 21
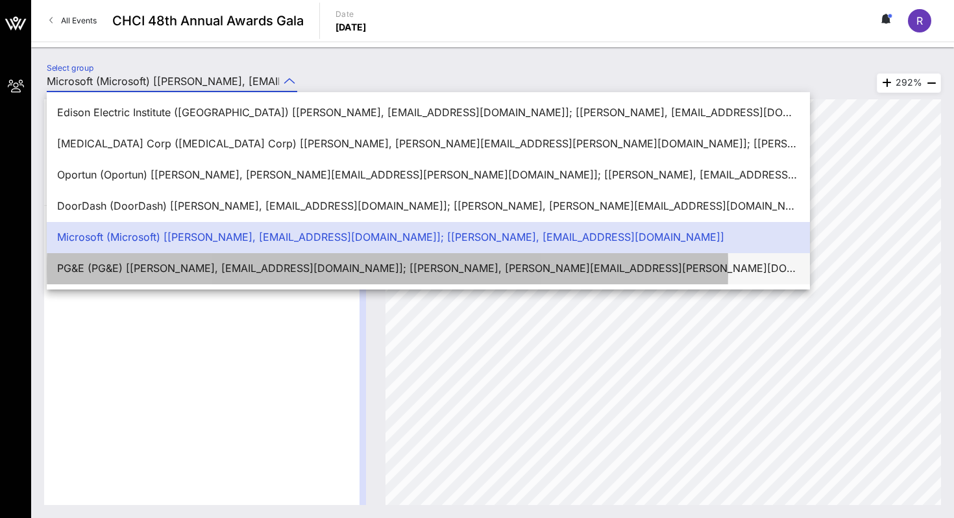
click at [184, 279] on div "PG&E (PG&E) [[PERSON_NAME], [EMAIL_ADDRESS][DOMAIN_NAME]]; [[PERSON_NAME], [PER…" at bounding box center [428, 269] width 743 height 28
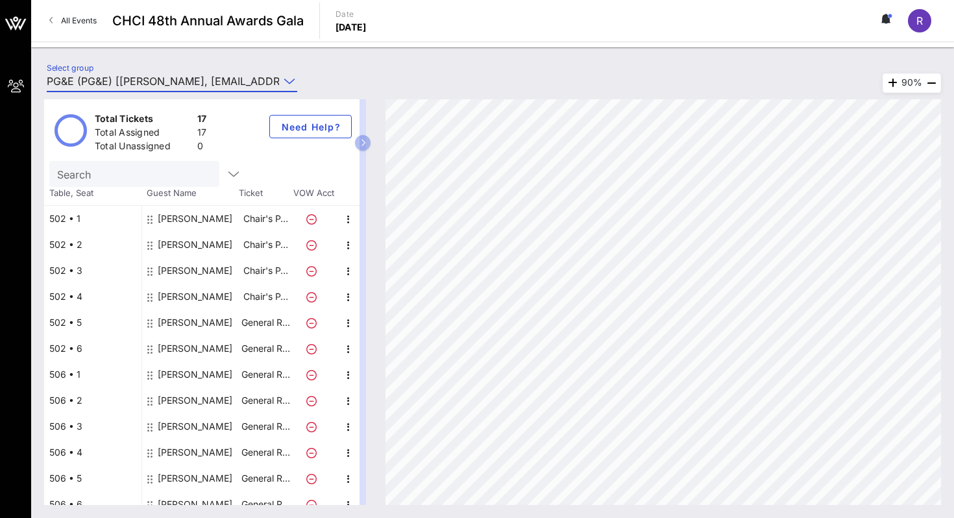
click at [182, 85] on input "PG&E (PG&E) [[PERSON_NAME], [EMAIL_ADDRESS][DOMAIN_NAME]]; [[PERSON_NAME], [PER…" at bounding box center [163, 81] width 232 height 21
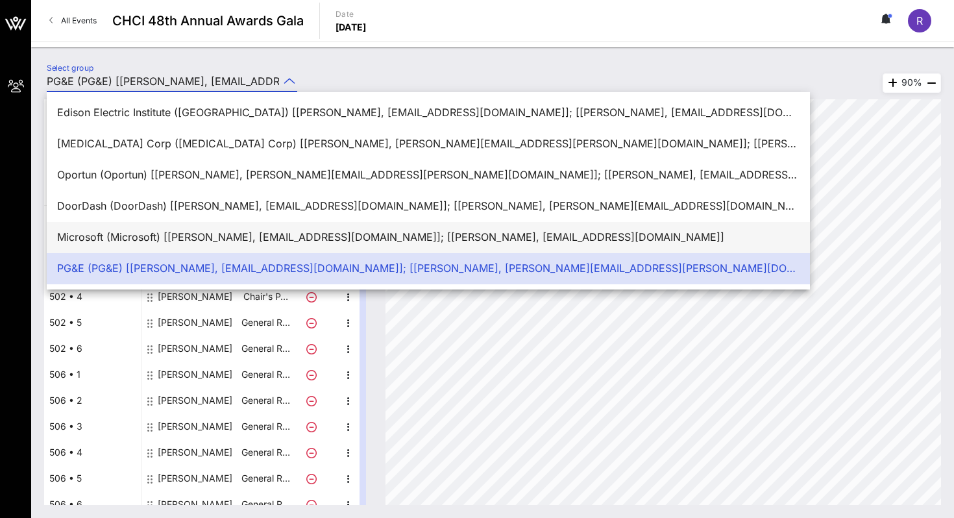
scroll to position [31, 0]
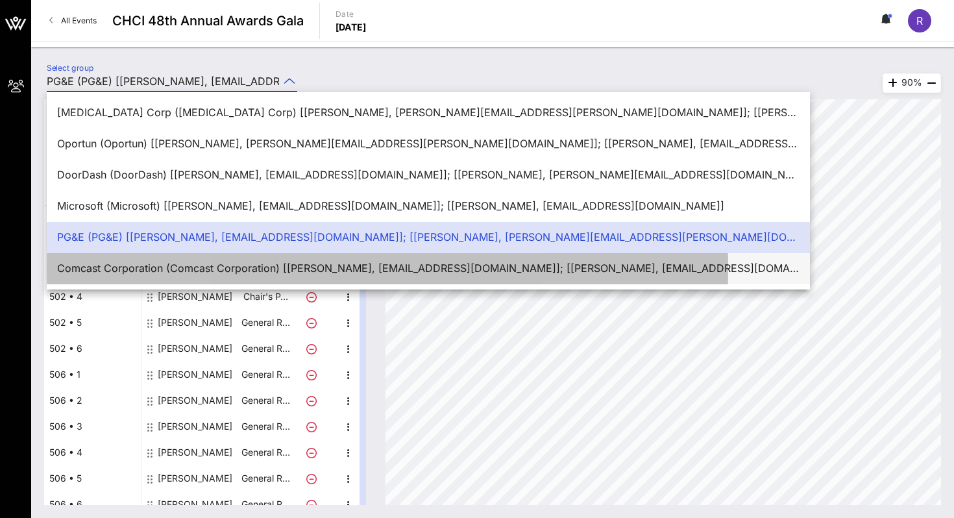
click at [147, 274] on div "Comcast Corporation (Comcast Corporation) [[PERSON_NAME], [EMAIL_ADDRESS][DOMAI…" at bounding box center [428, 268] width 743 height 12
type input "Comcast Corporation (Comcast Corporation) [[PERSON_NAME], [EMAIL_ADDRESS][DOMAI…"
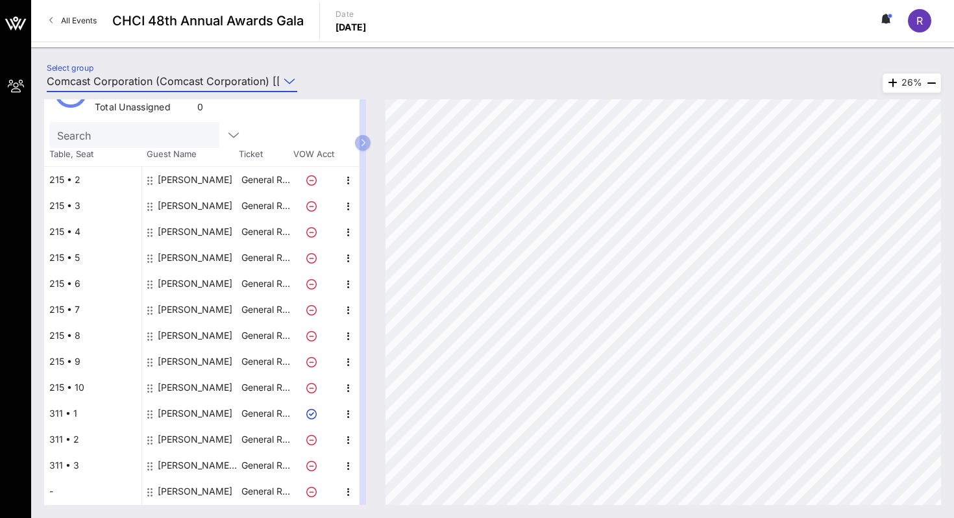
scroll to position [34, 0]
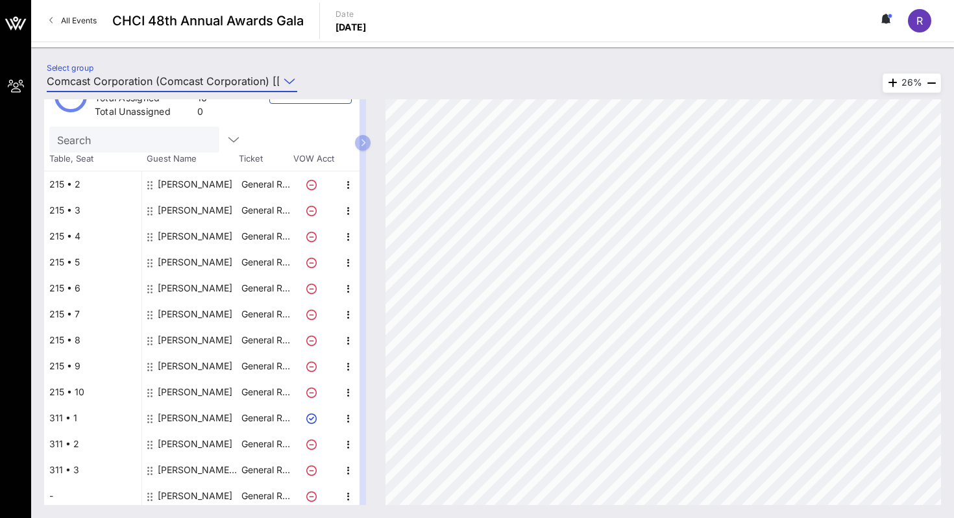
click at [195, 188] on div "Lance West" at bounding box center [195, 184] width 75 height 26
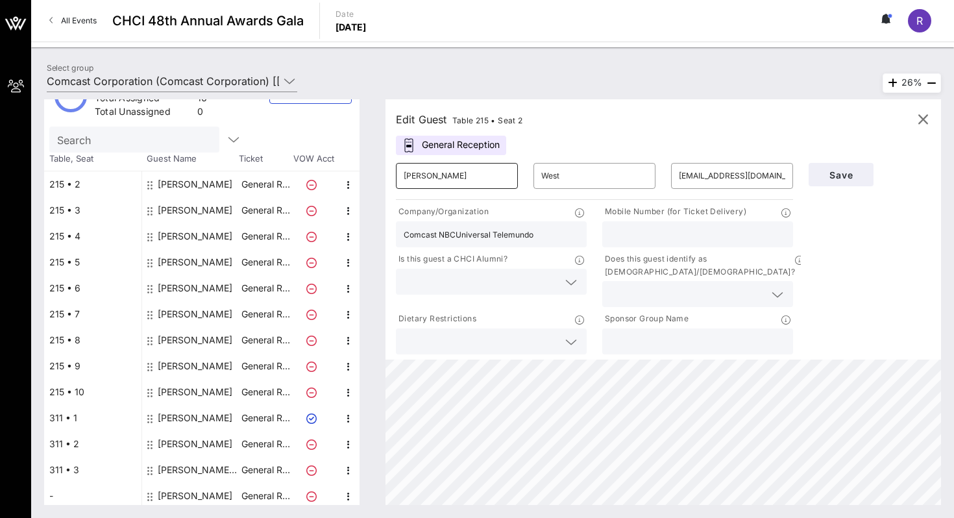
click at [435, 179] on input "Lance" at bounding box center [457, 176] width 106 height 21
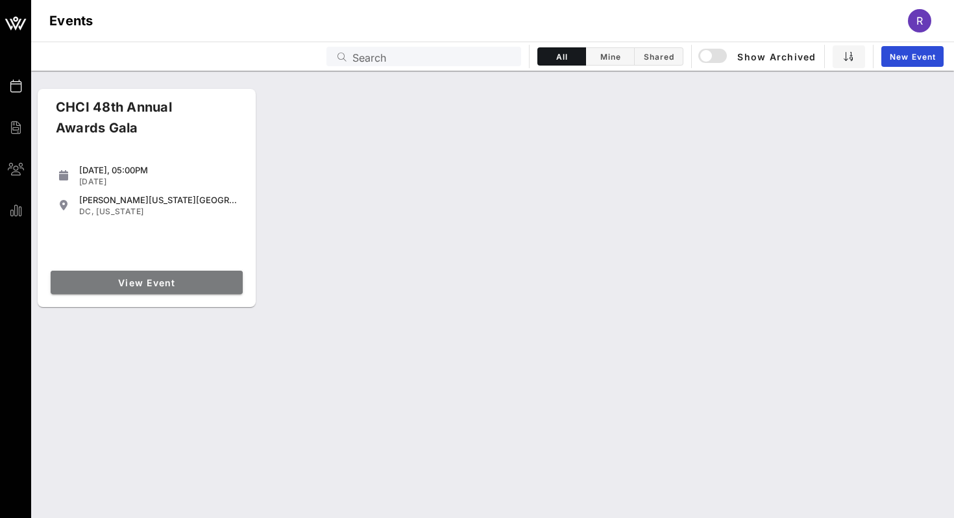
click at [210, 286] on span "View Event" at bounding box center [147, 282] width 182 height 11
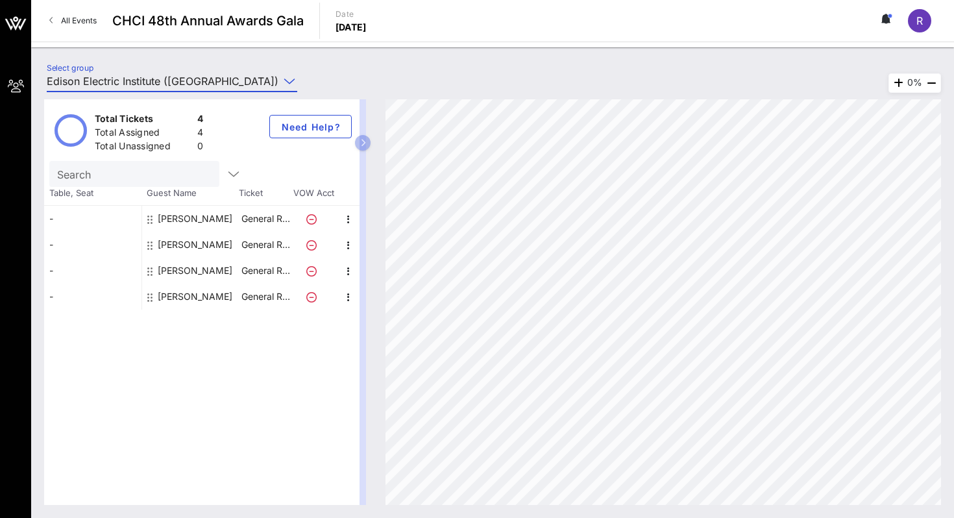
click at [202, 81] on input "Edison Electric Institute ([GEOGRAPHIC_DATA]) [[PERSON_NAME], [EMAIL_ADDRESS][D…" at bounding box center [163, 81] width 232 height 21
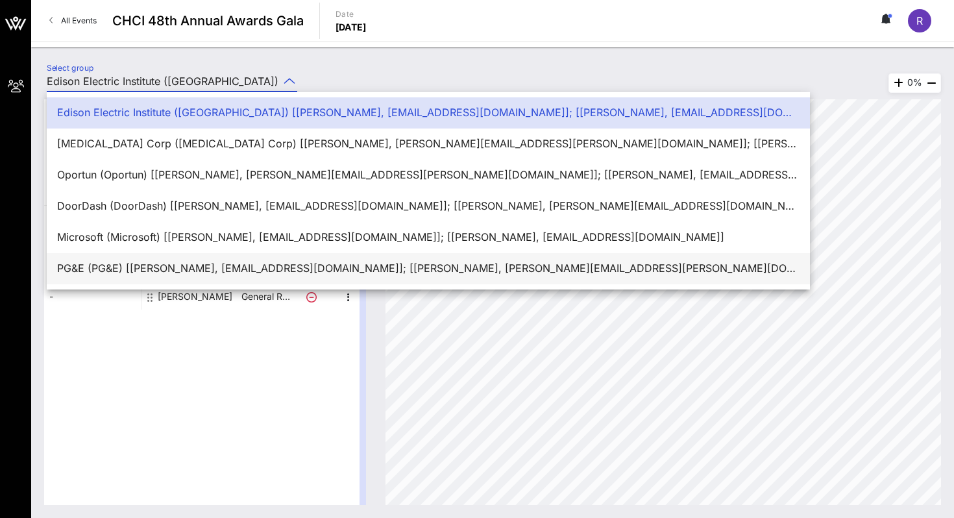
scroll to position [31, 0]
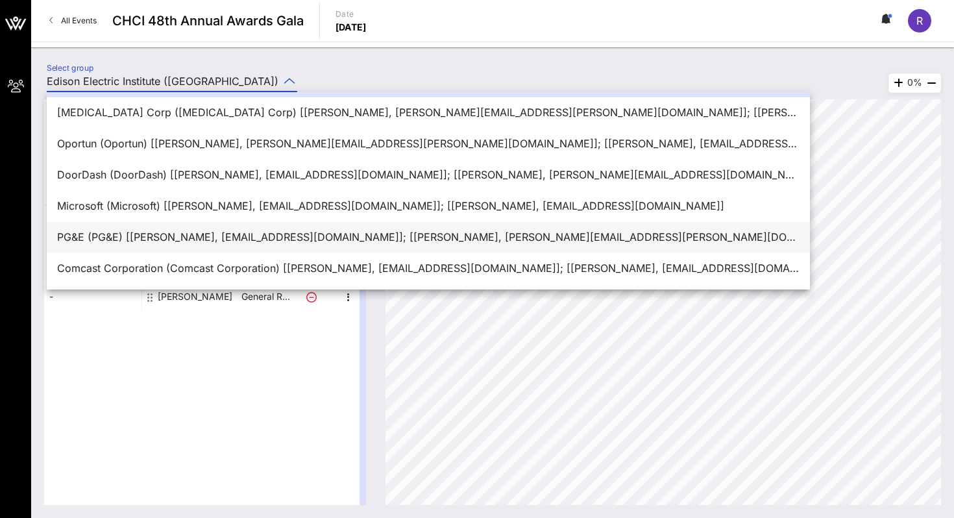
click at [126, 264] on div "Comcast Corporation (Comcast Corporation) [[PERSON_NAME], [EMAIL_ADDRESS][DOMAI…" at bounding box center [428, 268] width 743 height 12
type input "Comcast Corporation (Comcast Corporation) [[PERSON_NAME], [EMAIL_ADDRESS][DOMAI…"
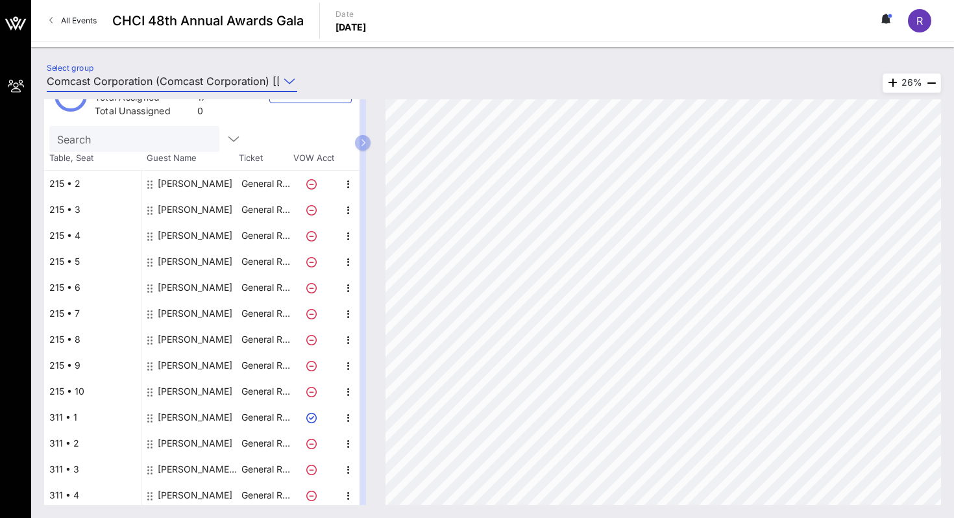
scroll to position [30, 0]
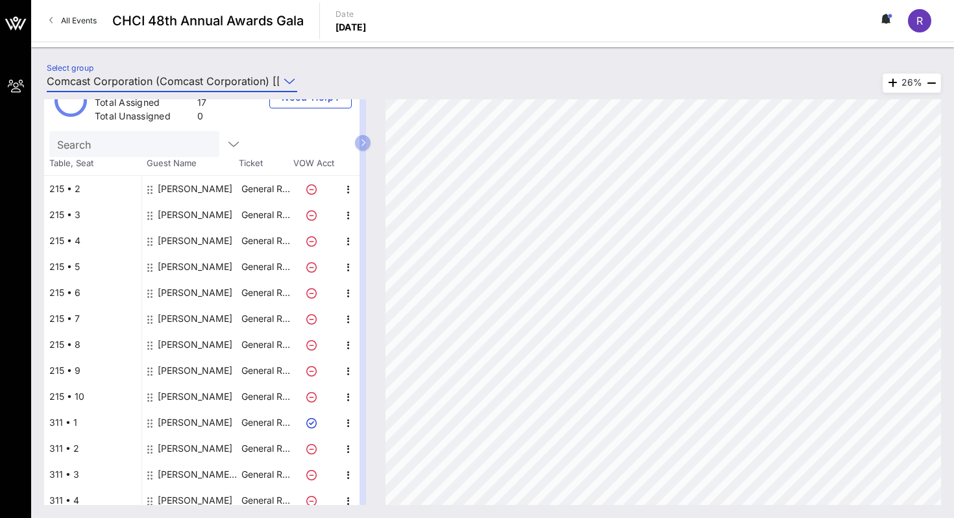
click at [204, 190] on div "[PERSON_NAME]" at bounding box center [195, 189] width 75 height 26
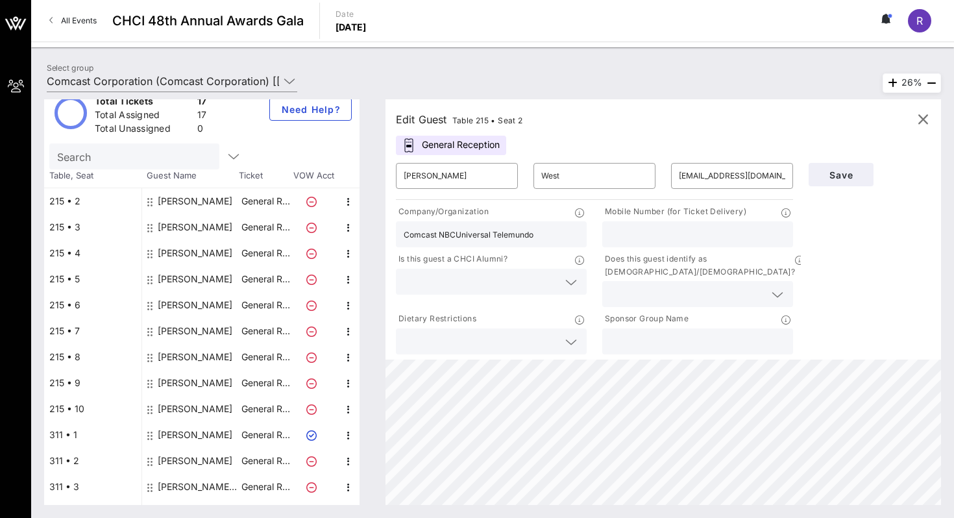
scroll to position [0, 0]
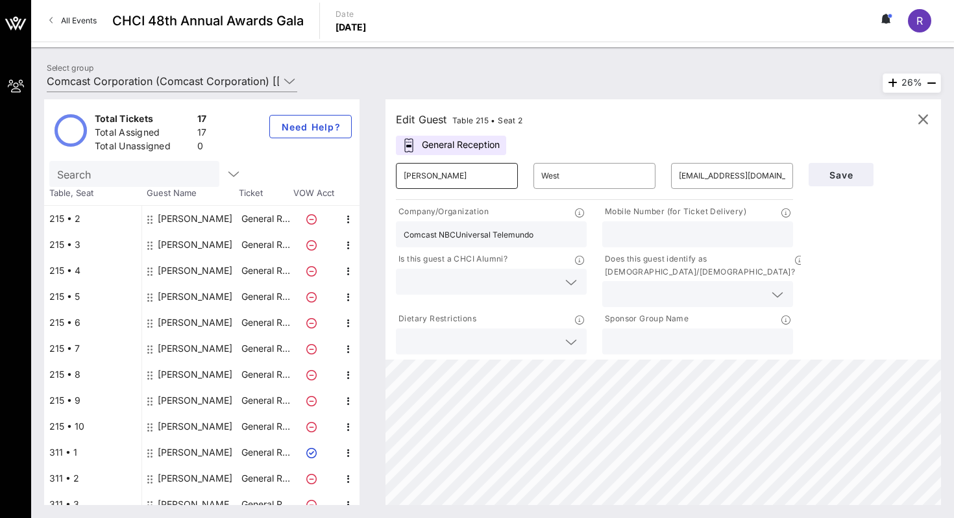
click at [446, 168] on input "[PERSON_NAME]" at bounding box center [457, 176] width 106 height 21
click at [590, 166] on input "West" at bounding box center [595, 176] width 106 height 21
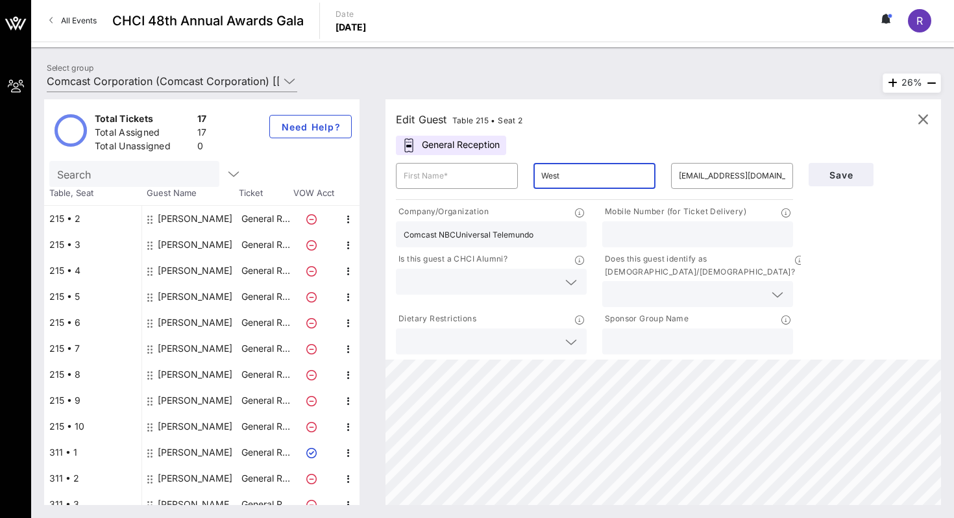
click at [590, 166] on input "West" at bounding box center [595, 176] width 106 height 21
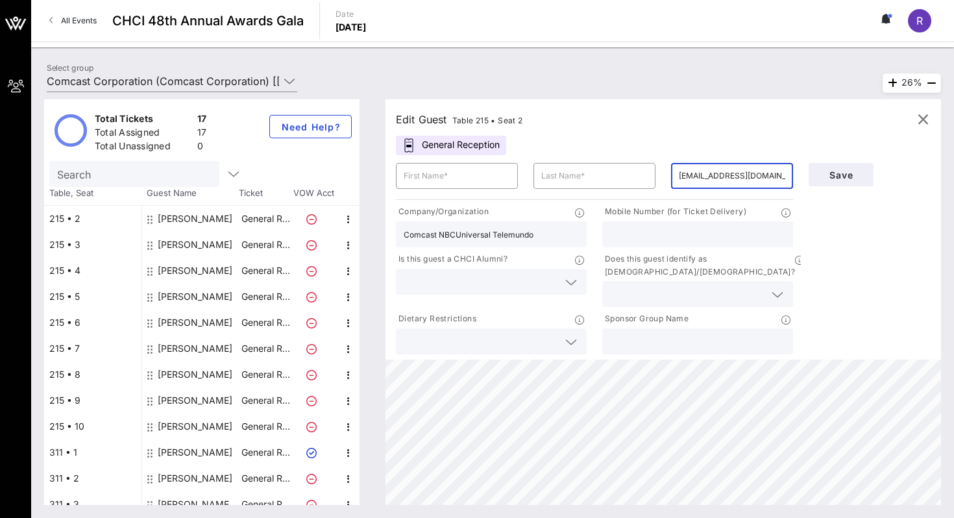
click at [706, 171] on input "lance_west@comcast.com" at bounding box center [732, 176] width 106 height 21
click at [821, 183] on button "Save" at bounding box center [841, 174] width 65 height 23
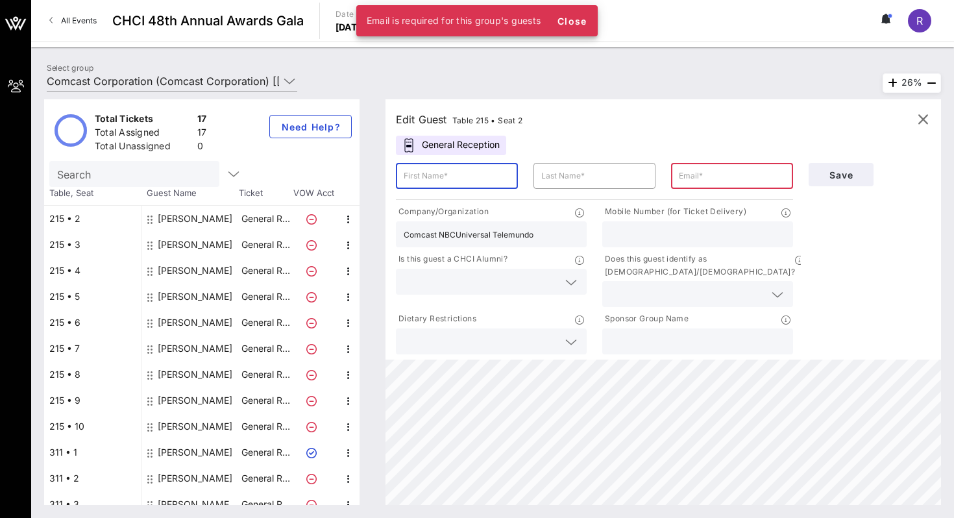
click at [490, 179] on input "text" at bounding box center [457, 176] width 106 height 21
click at [553, 147] on div "Edit Guest Table 215 • Seat 2 General Reception ​ ​ ​ Company/Organization Comc…" at bounding box center [664, 229] width 556 height 260
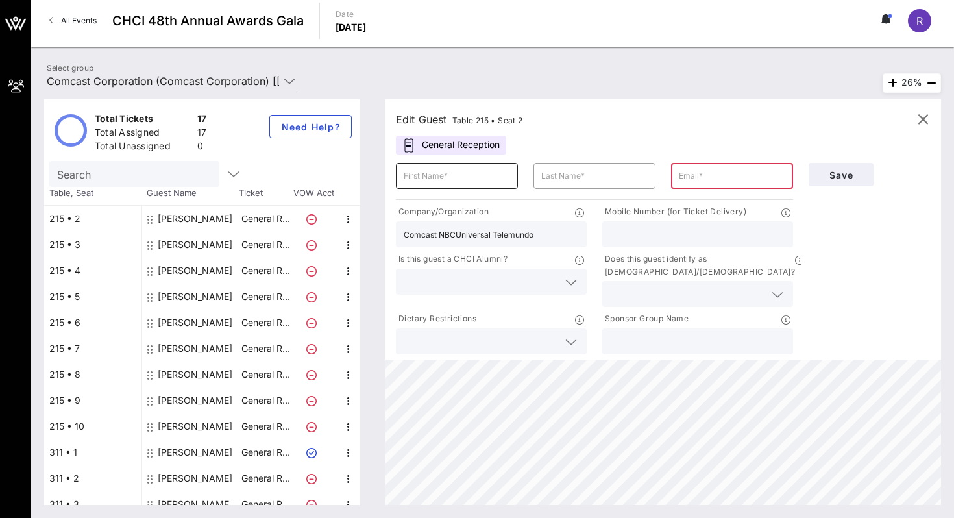
click at [499, 179] on input "text" at bounding box center [457, 176] width 106 height 21
type input "Guest of"
type input "Comcast"
type input "I"
click at [854, 173] on span "Save" at bounding box center [841, 174] width 44 height 11
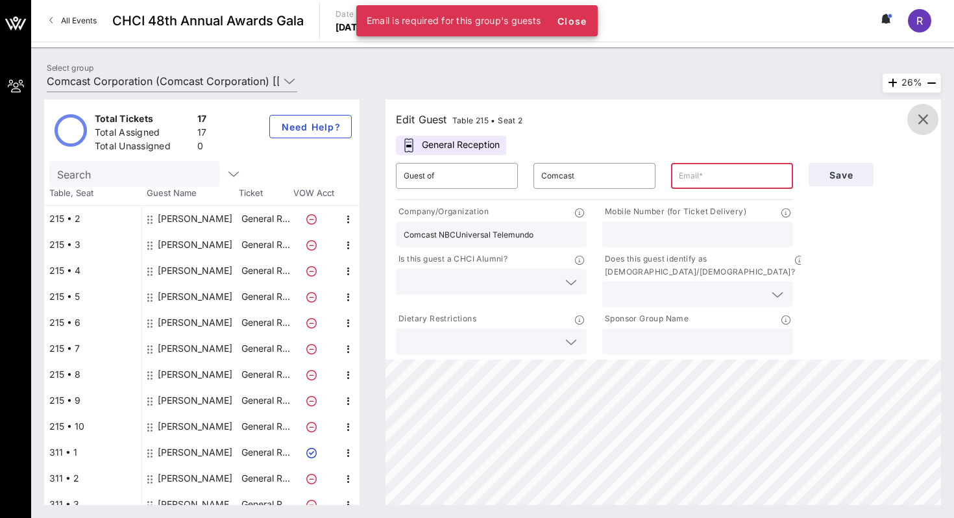
click at [917, 113] on icon "button" at bounding box center [923, 120] width 16 height 16
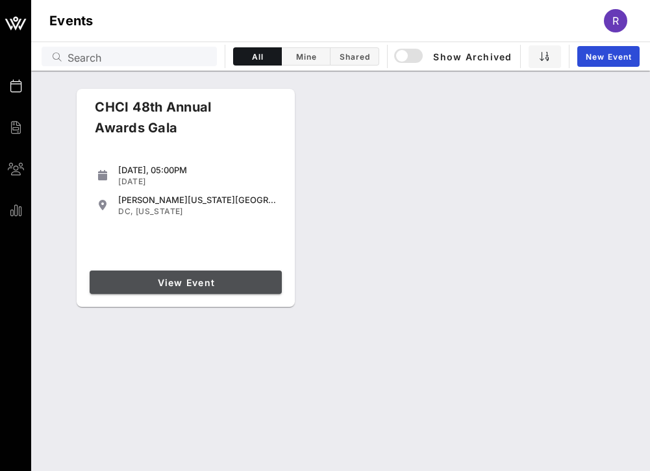
click at [227, 280] on span "View Event" at bounding box center [186, 282] width 182 height 11
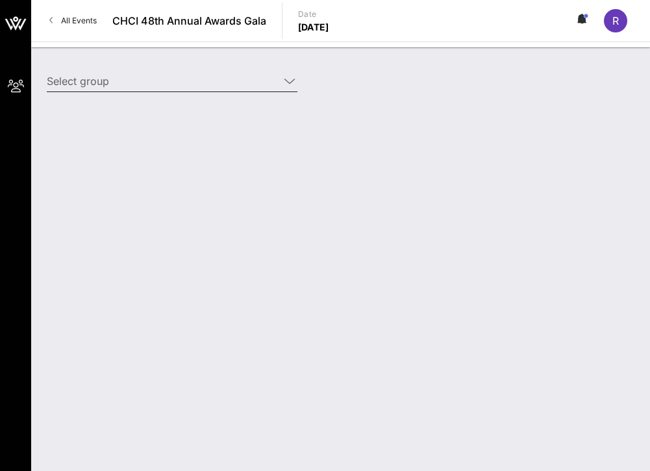
click at [222, 85] on input "Select group" at bounding box center [163, 81] width 232 height 21
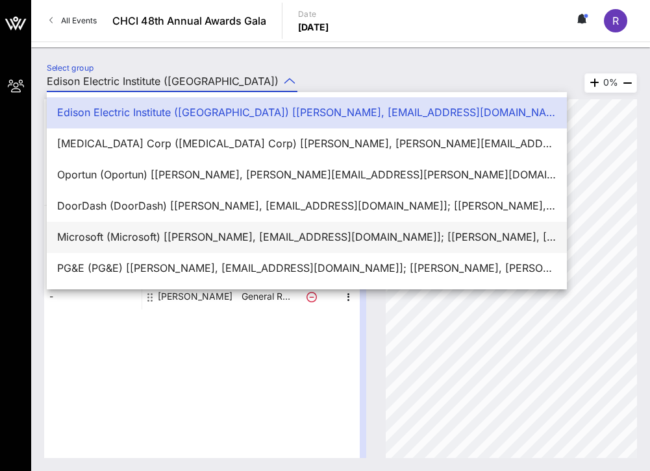
scroll to position [31, 0]
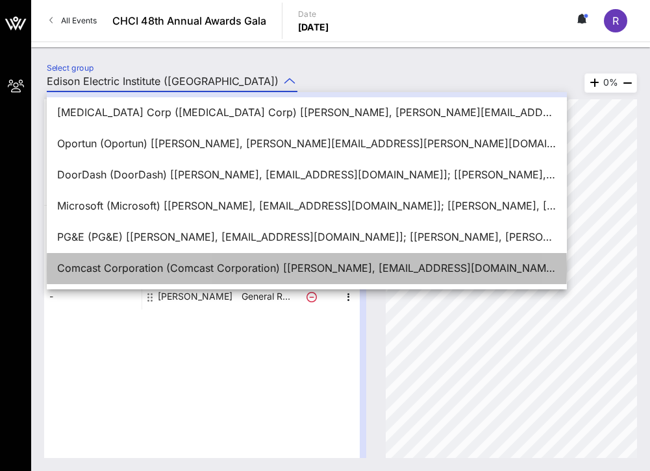
click at [161, 263] on div "Comcast Corporation (Comcast Corporation) [[PERSON_NAME], [EMAIL_ADDRESS][DOMAI…" at bounding box center [306, 268] width 499 height 12
type input "Comcast Corporation (Comcast Corporation) [[PERSON_NAME], [EMAIL_ADDRESS][DOMAI…"
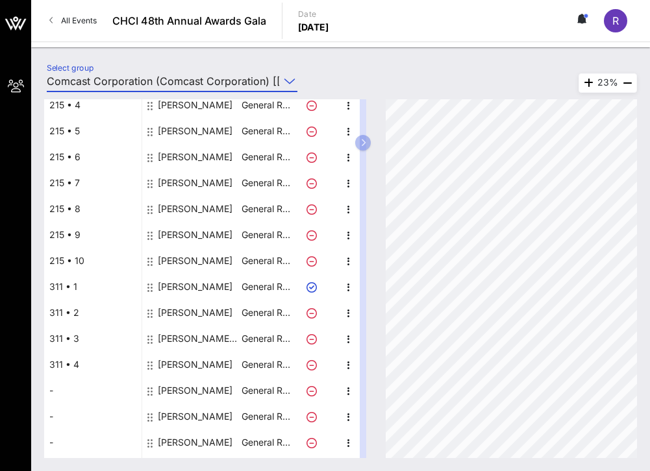
scroll to position [162, 0]
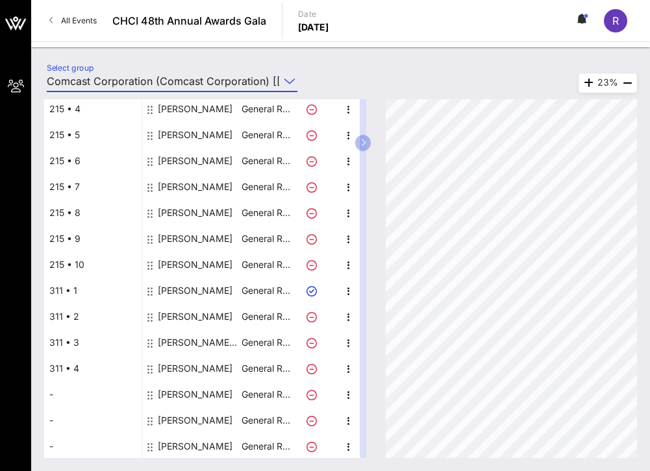
click at [195, 294] on div "[PERSON_NAME]" at bounding box center [195, 291] width 75 height 26
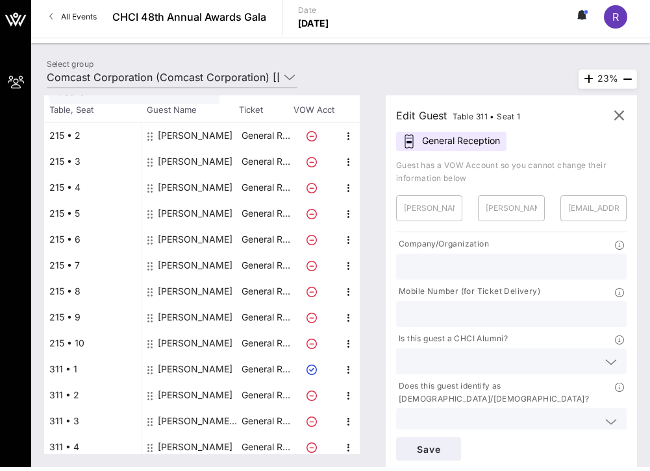
scroll to position [64, 0]
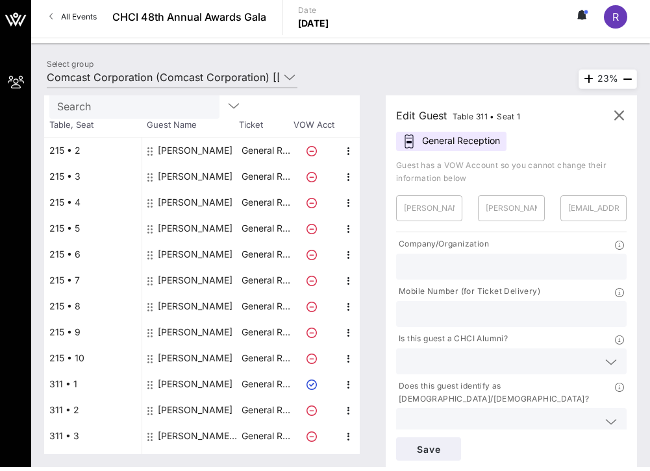
click at [201, 152] on div "[PERSON_NAME]" at bounding box center [195, 151] width 75 height 26
type input "[PERSON_NAME]"
type input "West"
type input "[EMAIL_ADDRESS][DOMAIN_NAME]"
type input "Comcast NBCUniversal Telemundo"
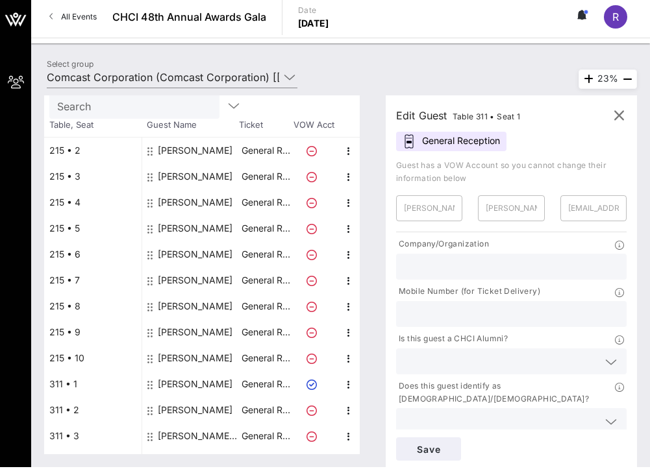
scroll to position [0, 0]
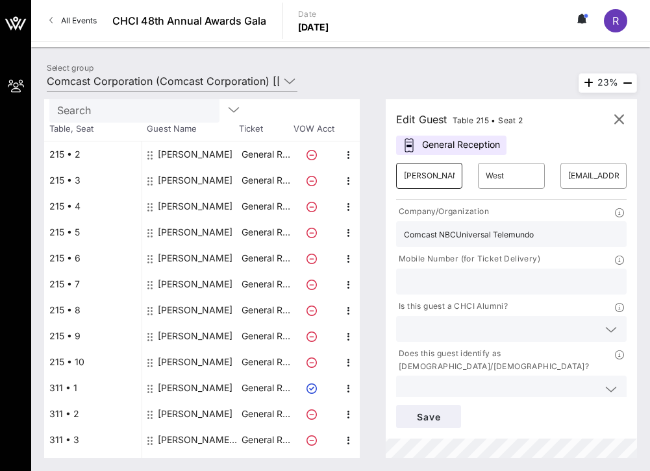
click at [439, 174] on input "[PERSON_NAME]" at bounding box center [429, 176] width 51 height 21
type input "Leo"
type input "Plus One"
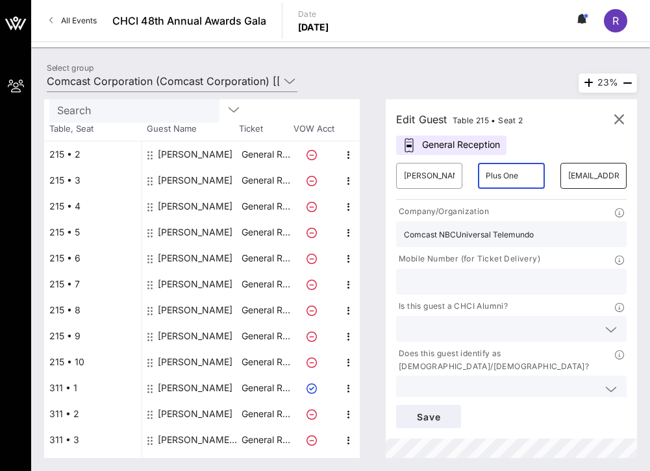
click at [569, 166] on input "lance_west@comcast.com" at bounding box center [593, 176] width 51 height 21
paste input "Leormunoz@gmail.com"
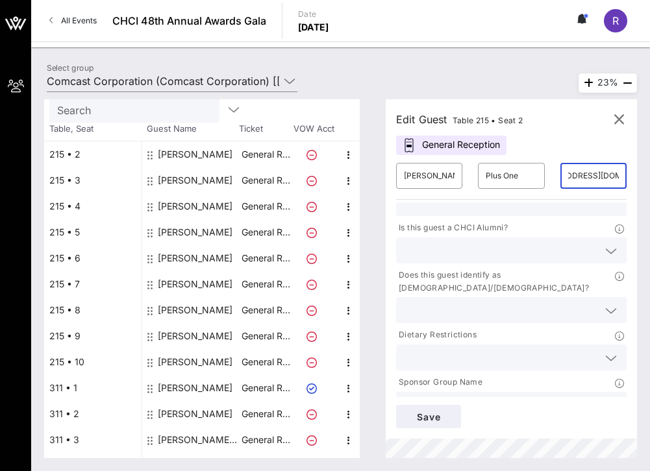
scroll to position [90, 0]
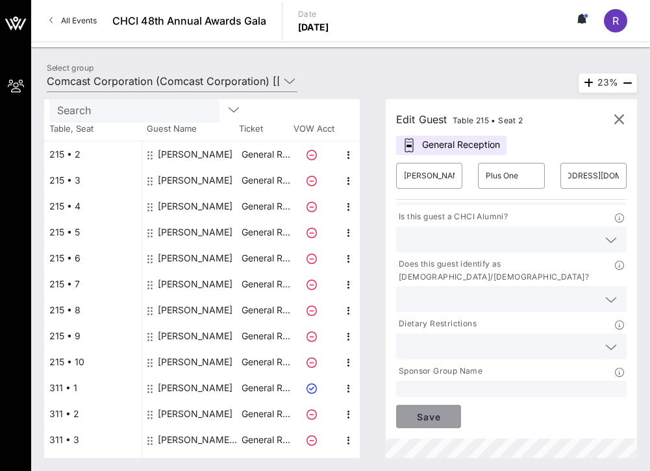
click at [443, 425] on button "Save" at bounding box center [428, 416] width 65 height 23
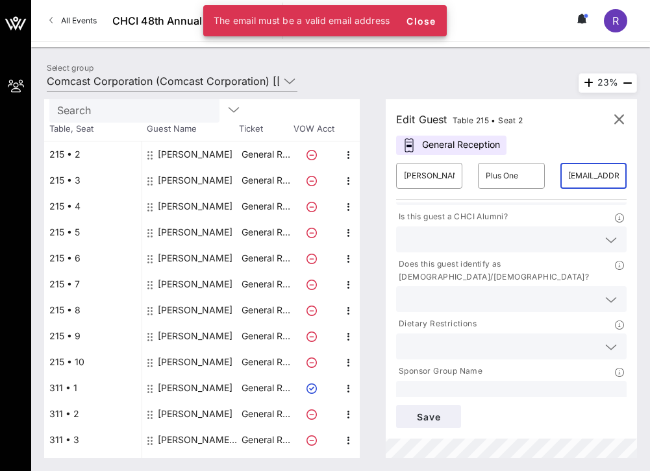
click at [604, 181] on input "Leormunoz@gmail.com@comcast.com" at bounding box center [593, 176] width 51 height 21
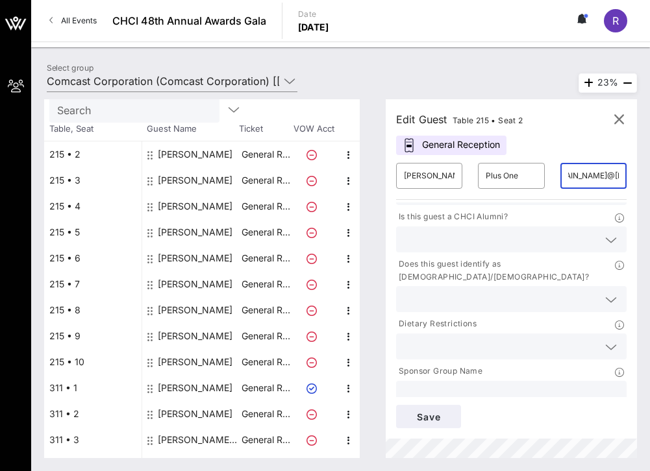
click at [619, 177] on div "​ Leormunoz@gmail.com@comcast.com" at bounding box center [593, 176] width 66 height 26
type input "Leormz@gmail.com@comcast.com"
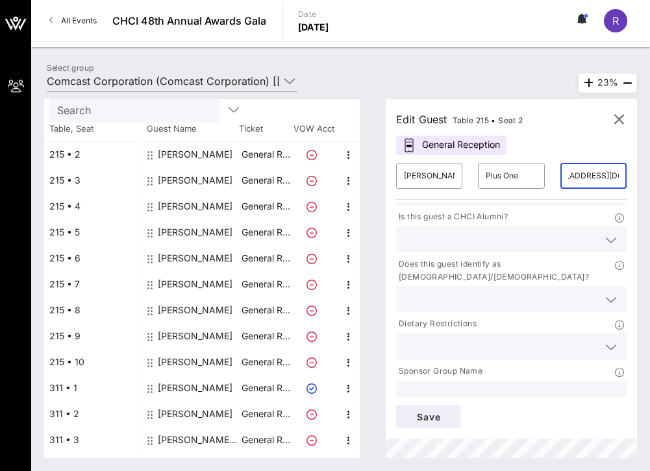
scroll to position [0, 23]
click at [616, 177] on input "Leormz@gmail.com@comcast.com" at bounding box center [593, 176] width 51 height 21
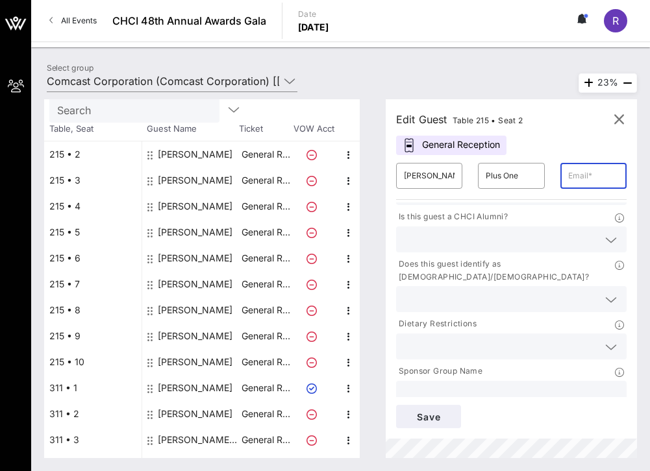
scroll to position [0, 0]
click at [581, 171] on input "text" at bounding box center [593, 176] width 51 height 21
click at [582, 173] on input "text" at bounding box center [593, 176] width 51 height 21
paste input "Leormunoz@gmail.com"
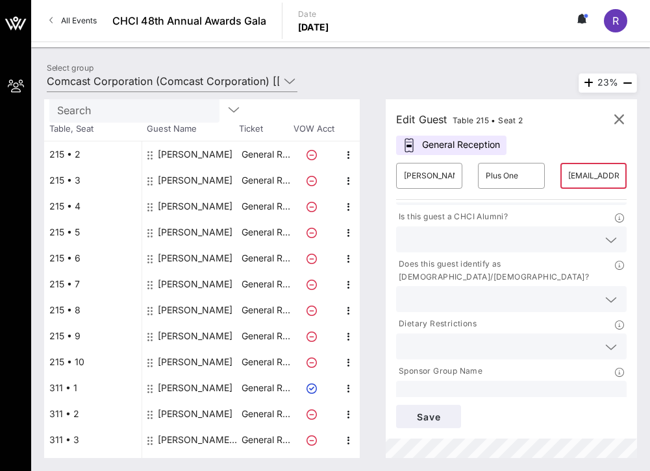
scroll to position [0, 36]
type input "Leormunoz@gmail.com"
click at [414, 421] on span "Save" at bounding box center [428, 417] width 44 height 11
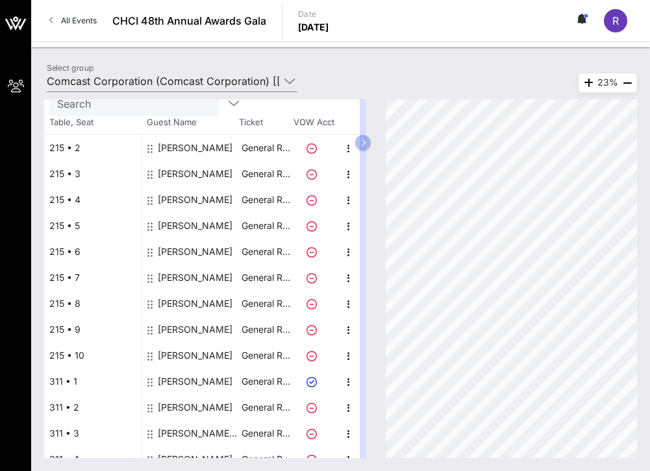
scroll to position [49, 0]
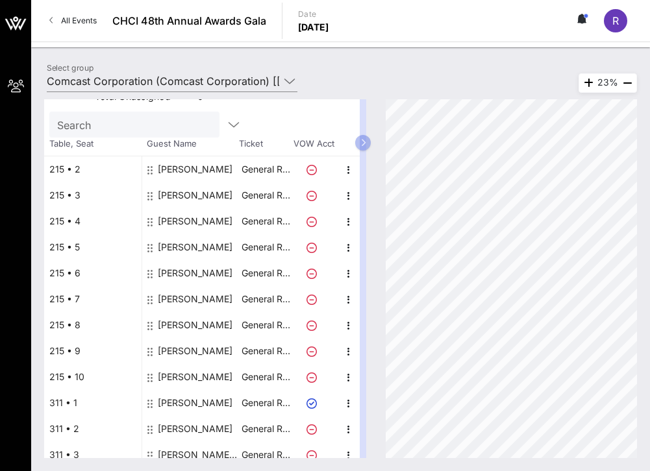
click at [192, 171] on div "Leo Munoz" at bounding box center [195, 169] width 75 height 26
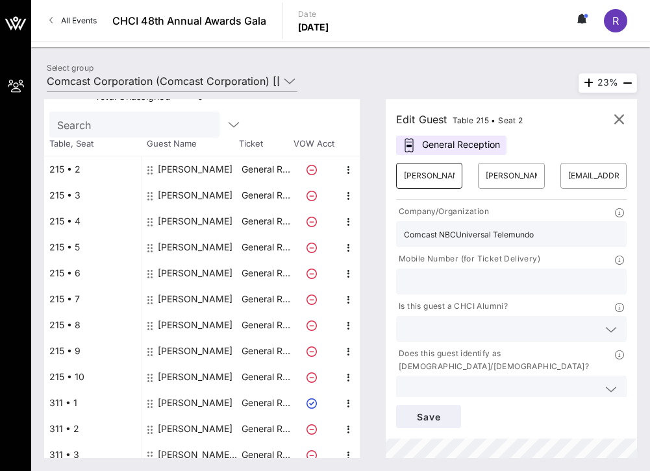
click at [438, 173] on input "Leo" at bounding box center [429, 176] width 51 height 21
type input "P"
type input "Comcast"
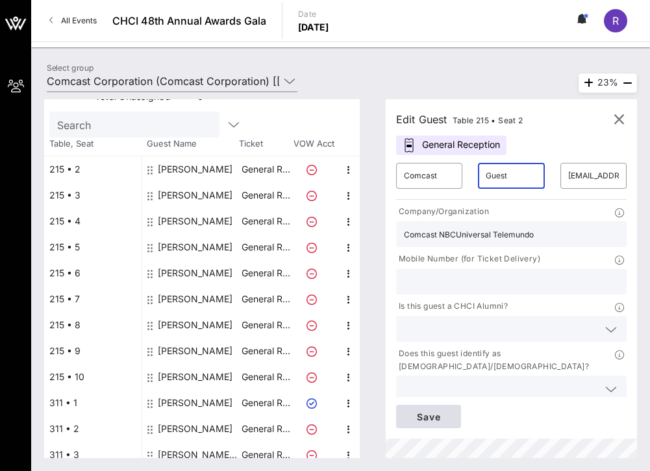
type input "Guest"
click at [442, 419] on span "Save" at bounding box center [428, 417] width 44 height 11
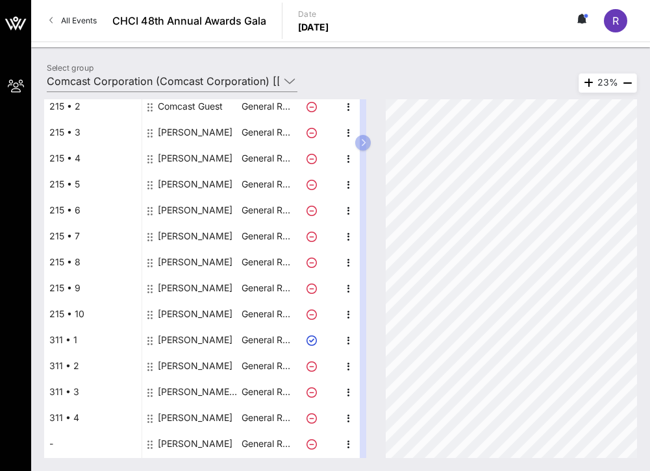
scroll to position [0, 0]
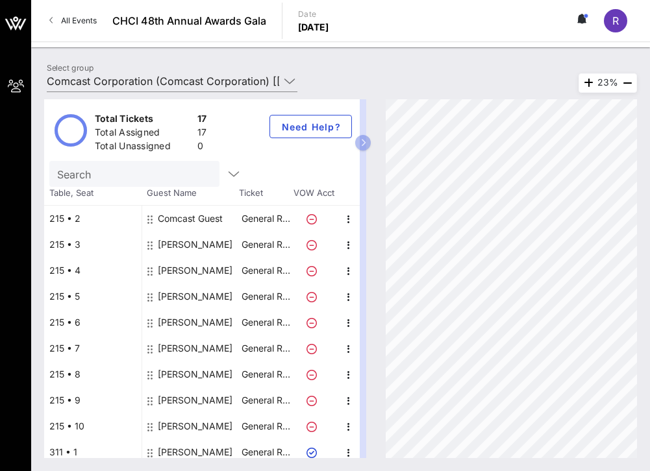
click at [612, 18] on span "R" at bounding box center [615, 20] width 6 height 13
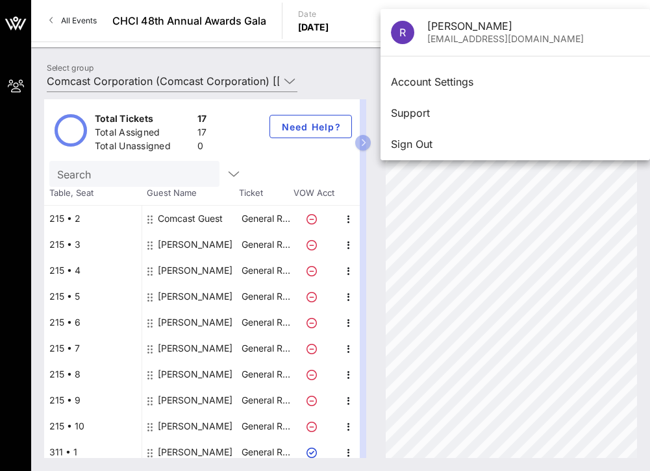
click at [305, 87] on div "Total Tickets 17 Total Assigned 17 Total Unassigned 0 Need Help? Search Table, …" at bounding box center [340, 278] width 619 height 385
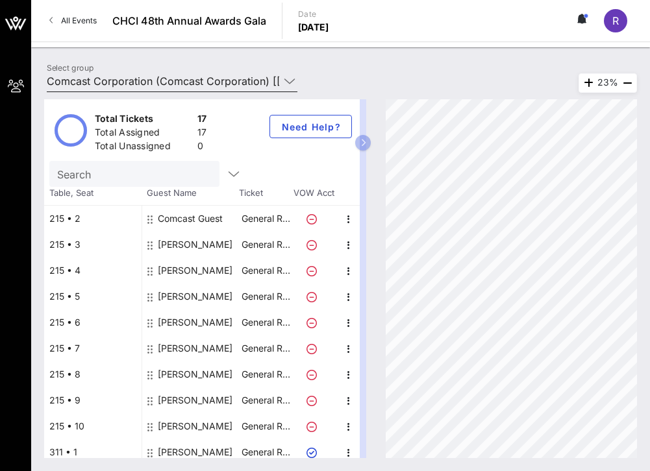
click at [284, 78] on icon at bounding box center [290, 81] width 12 height 16
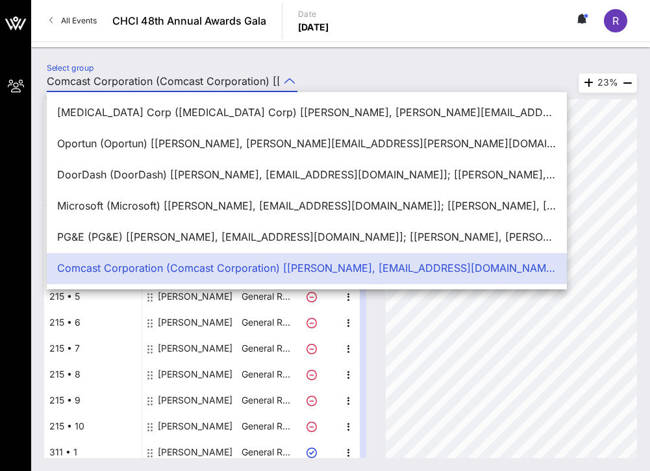
scroll to position [0, 423]
click at [303, 47] on div at bounding box center [340, 45] width 619 height 6
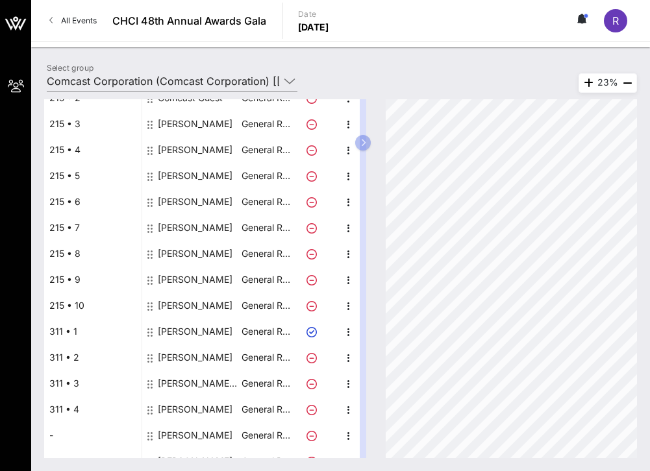
scroll to position [129, 0]
